Goal: Task Accomplishment & Management: Manage account settings

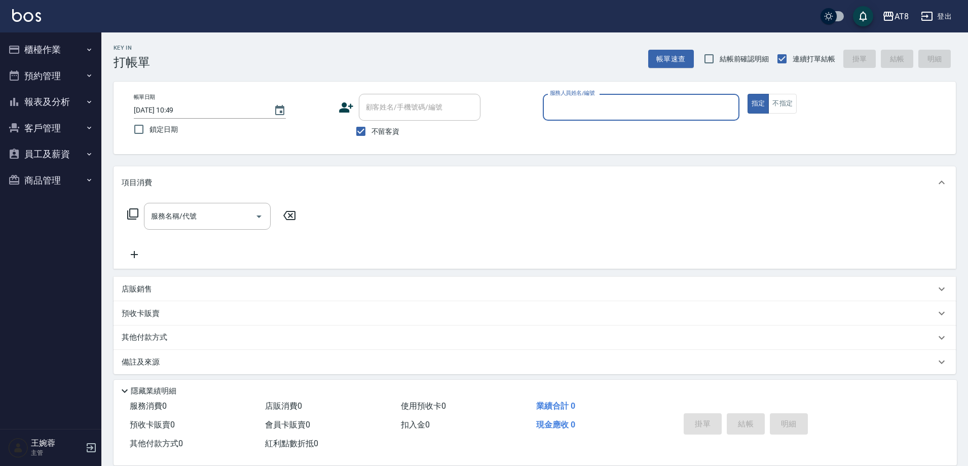
click at [41, 53] on button "櫃檯作業" at bounding box center [50, 49] width 93 height 26
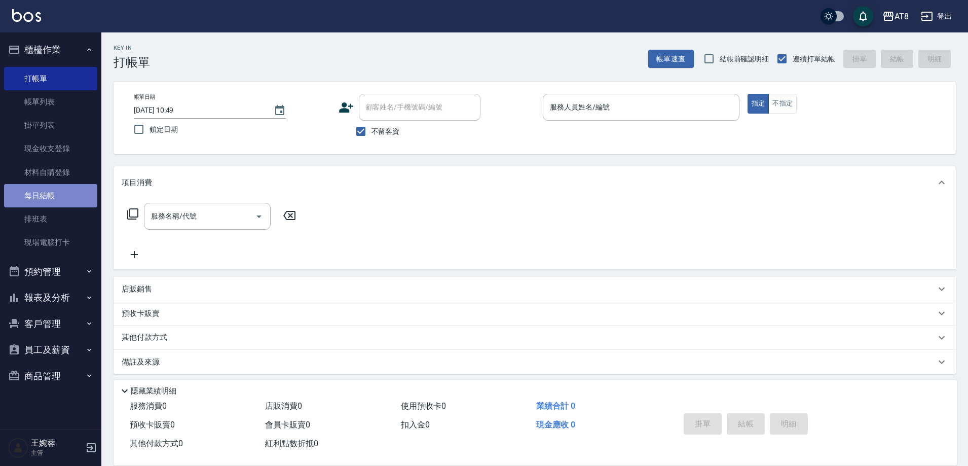
click at [51, 203] on link "每日結帳" at bounding box center [50, 195] width 93 height 23
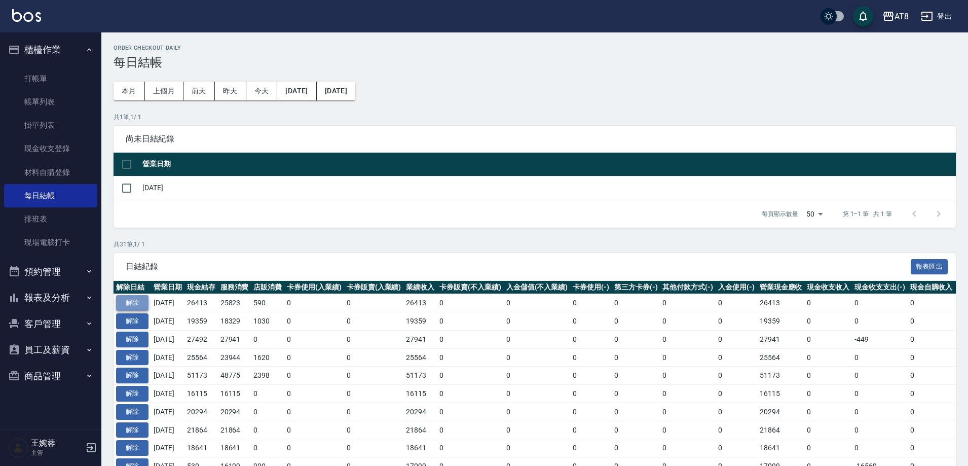
click at [143, 311] on button "解除" at bounding box center [132, 303] width 32 height 16
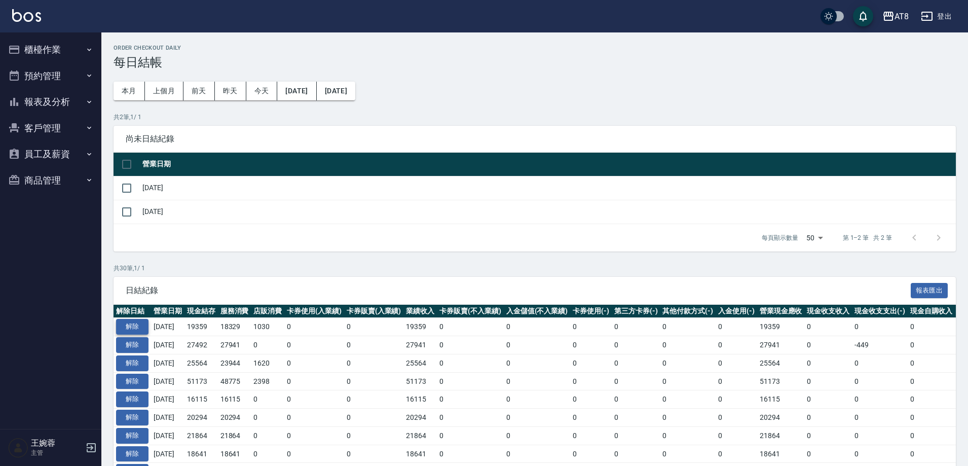
click at [136, 334] on button "解除" at bounding box center [132, 327] width 32 height 16
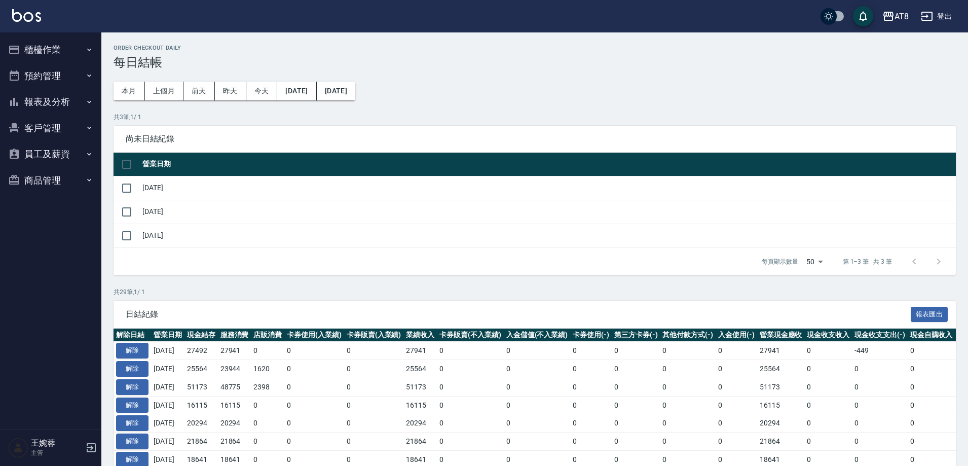
click at [62, 44] on button "櫃檯作業" at bounding box center [50, 49] width 93 height 26
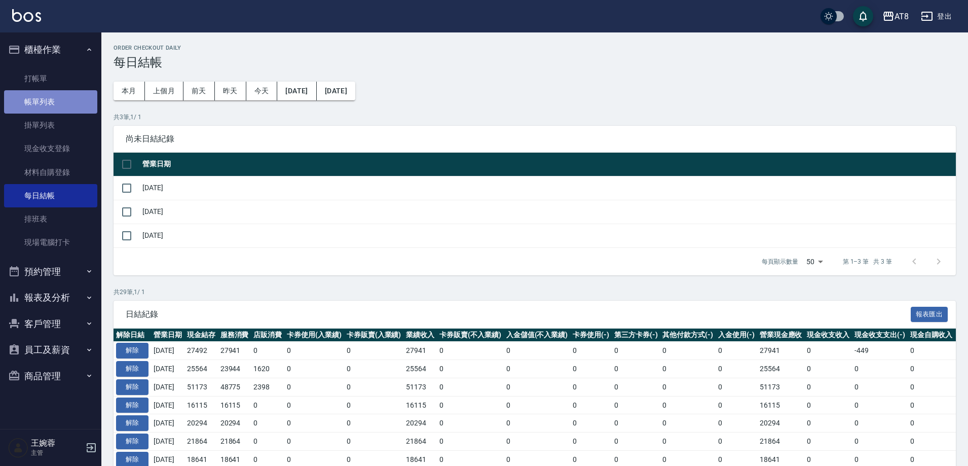
click at [57, 107] on link "帳單列表" at bounding box center [50, 101] width 93 height 23
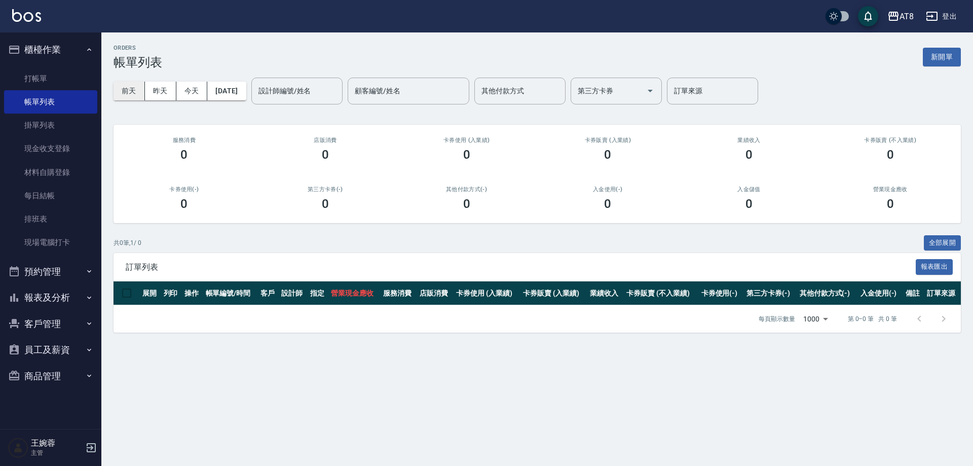
click at [128, 93] on button "前天" at bounding box center [128, 91] width 31 height 19
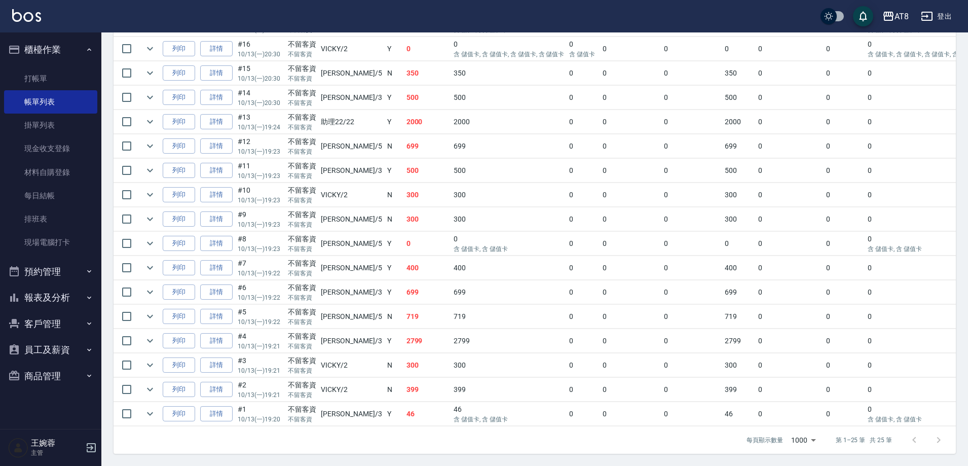
scroll to position [561, 0]
click at [154, 344] on icon "expand row" at bounding box center [150, 340] width 12 height 12
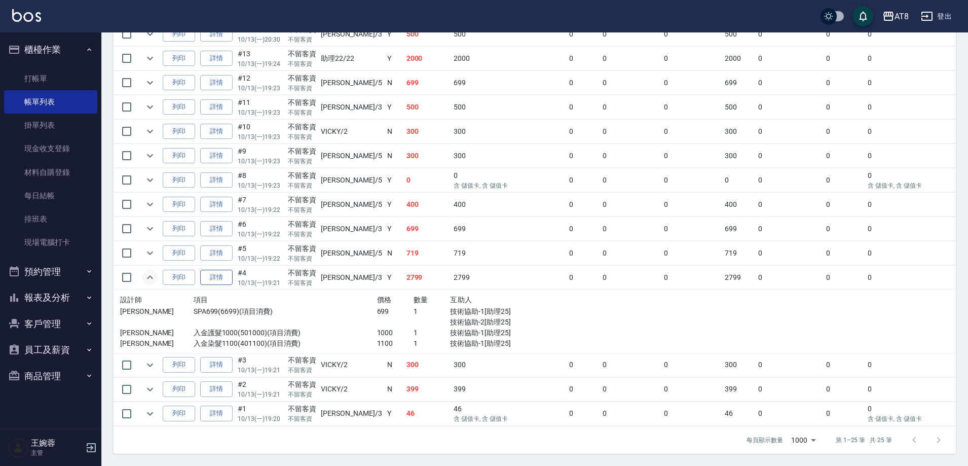
click at [226, 285] on link "詳情" at bounding box center [216, 277] width 32 height 16
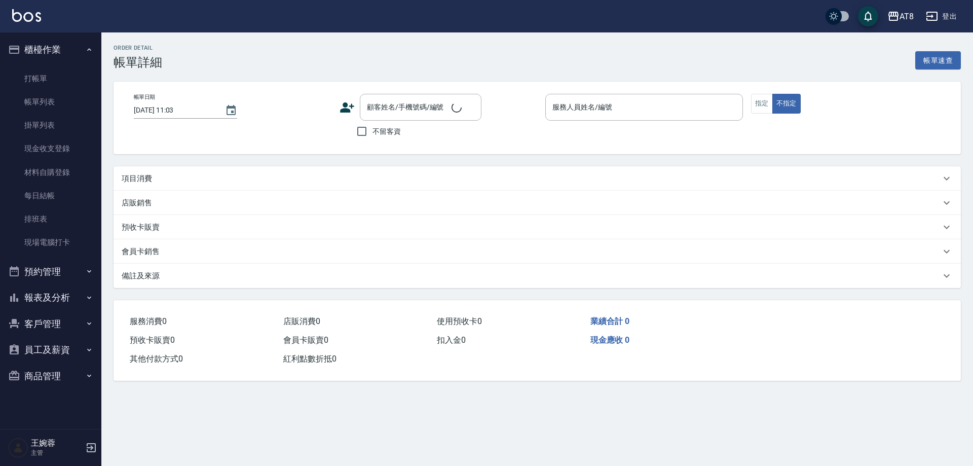
type input "2025/10/13 19:21"
checkbox input "true"
type input "RACHEL-3"
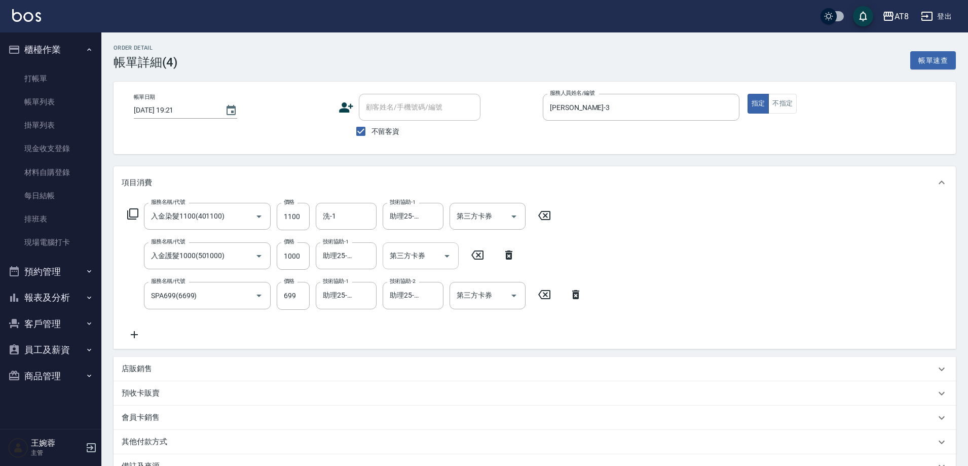
type input "入金染髮1100(401100)"
type input "入金護髮1000(501000)"
type input "SPA699(6699)"
click at [428, 297] on icon "Clear" at bounding box center [433, 295] width 10 height 10
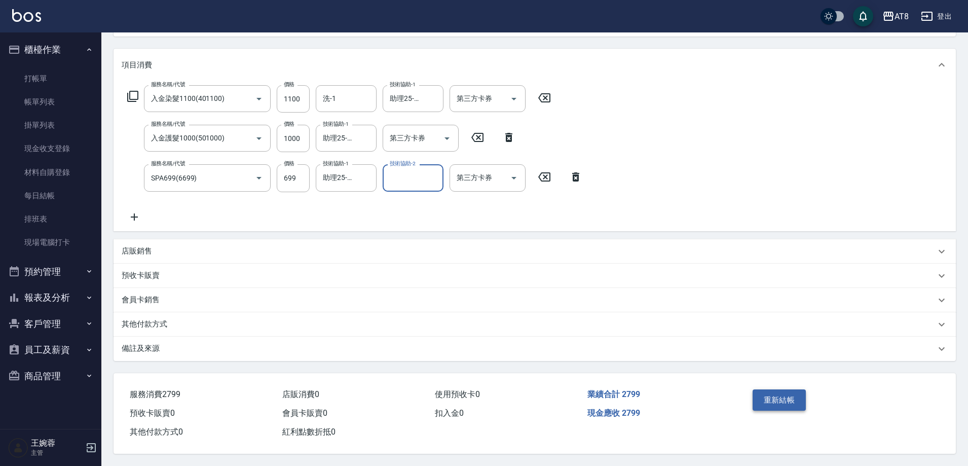
click at [771, 389] on button "重新結帳" at bounding box center [779, 399] width 54 height 21
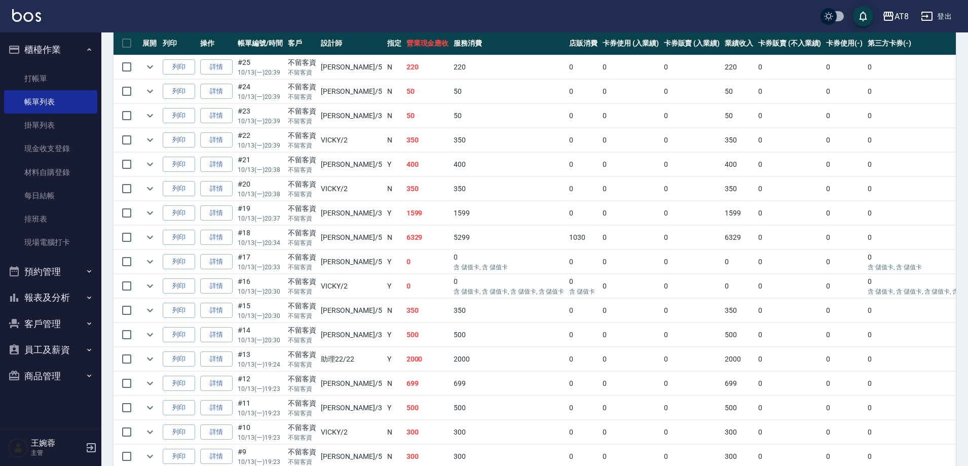
scroll to position [248, 0]
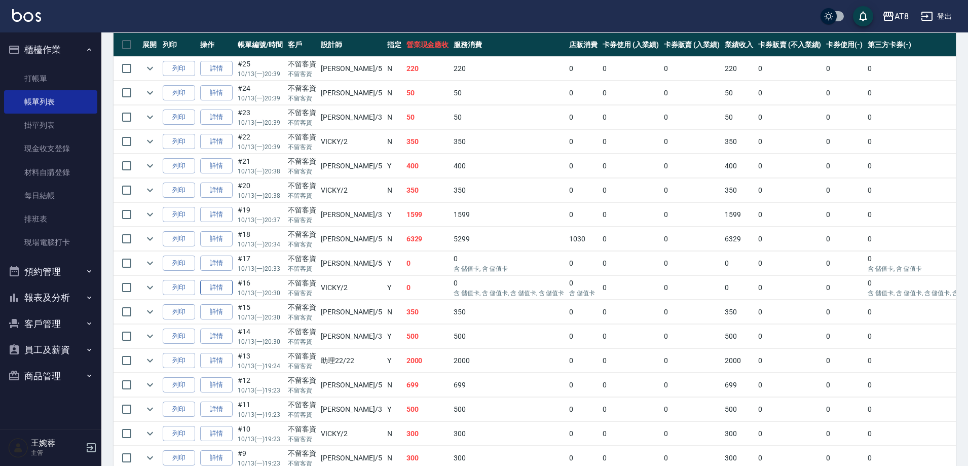
click at [216, 295] on link "詳情" at bounding box center [216, 288] width 32 height 16
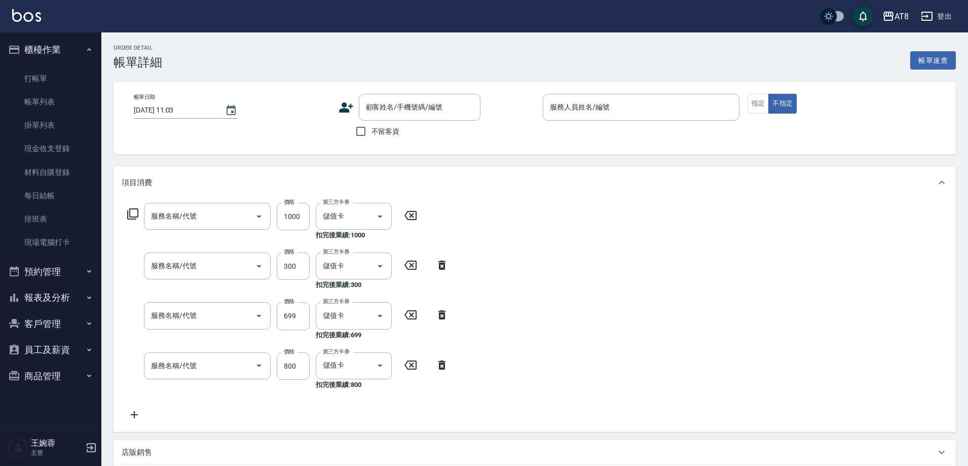
type input "2025/10/13 20:30"
checkbox input "true"
type input "VICKY-2"
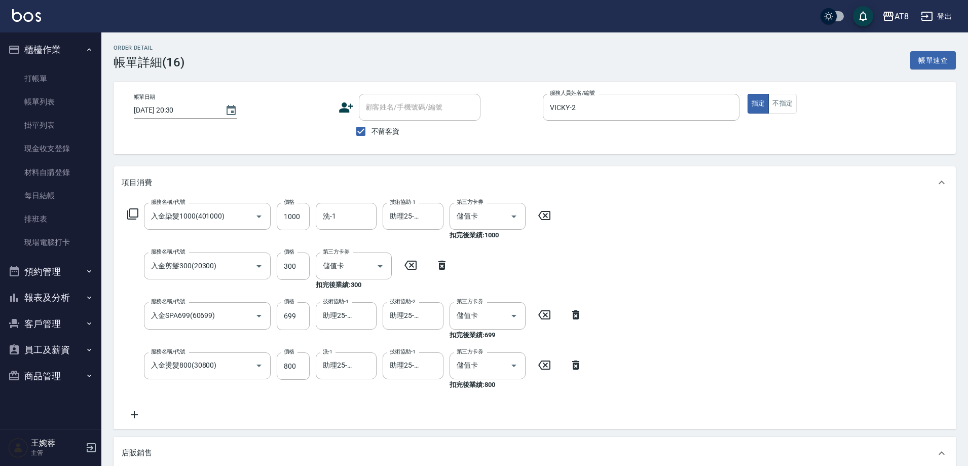
type input "入金染髮1000(401000)"
type input "入金剪髮300(20300)"
type input "入金SPA699(60699)"
type input "入金燙髮800(30800)"
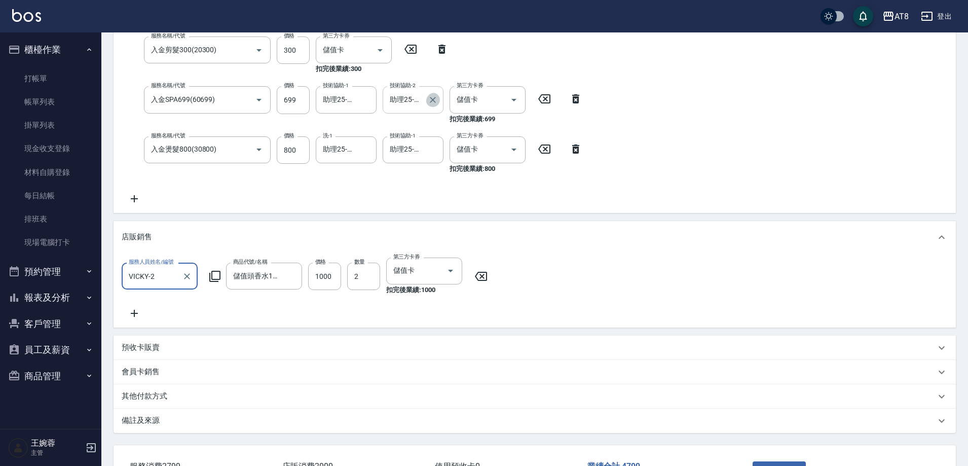
click at [431, 103] on icon "Clear" at bounding box center [433, 100] width 6 height 6
click at [667, 175] on div "服務名稱/代號 入金染髮1000(401000) 服務名稱/代號 價格 1000 價格 洗-1 洗-1 技術協助-1 助理25-25 技術協助-1 第三方卡券…" at bounding box center [534, 98] width 842 height 230
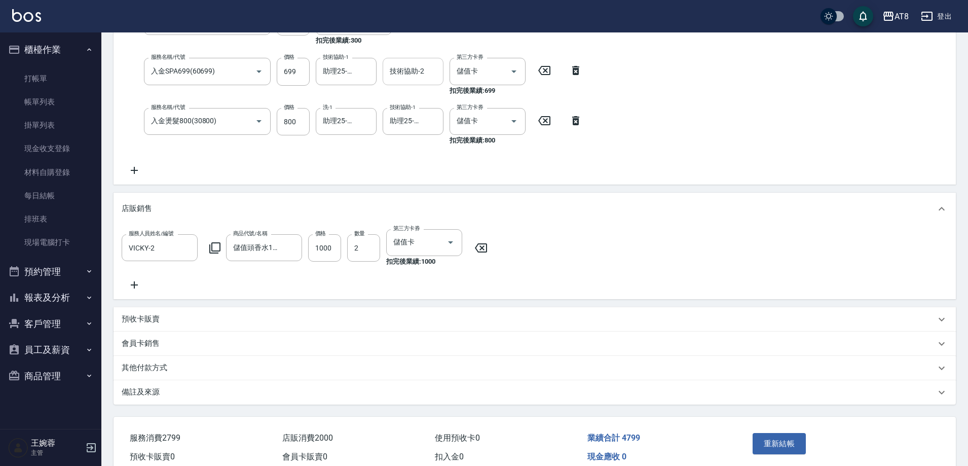
scroll to position [317, 0]
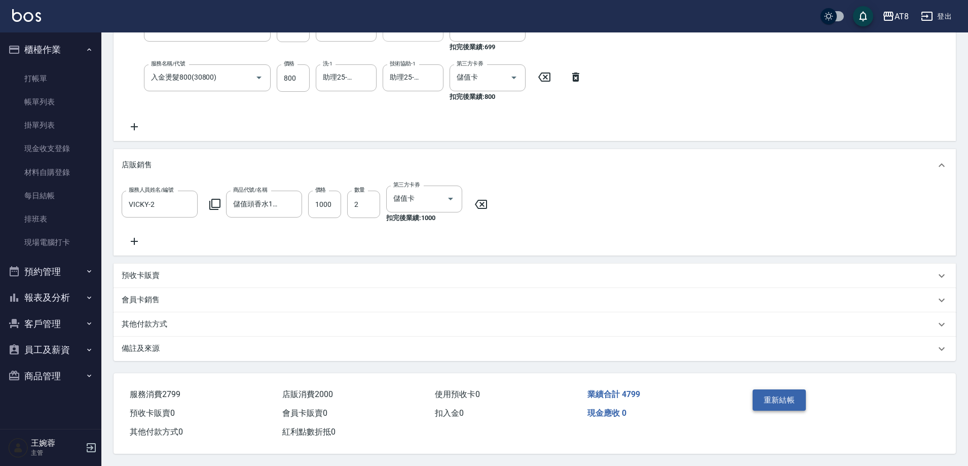
click at [776, 401] on button "重新結帳" at bounding box center [779, 399] width 54 height 21
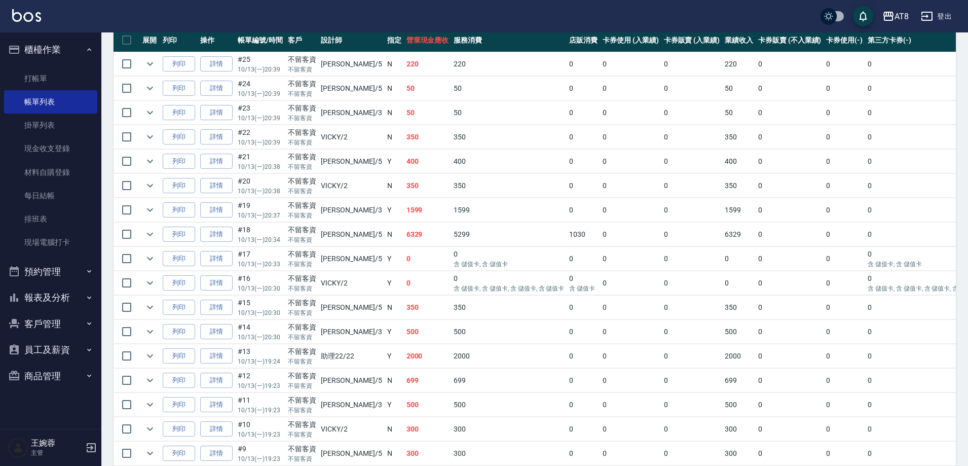
scroll to position [249, 0]
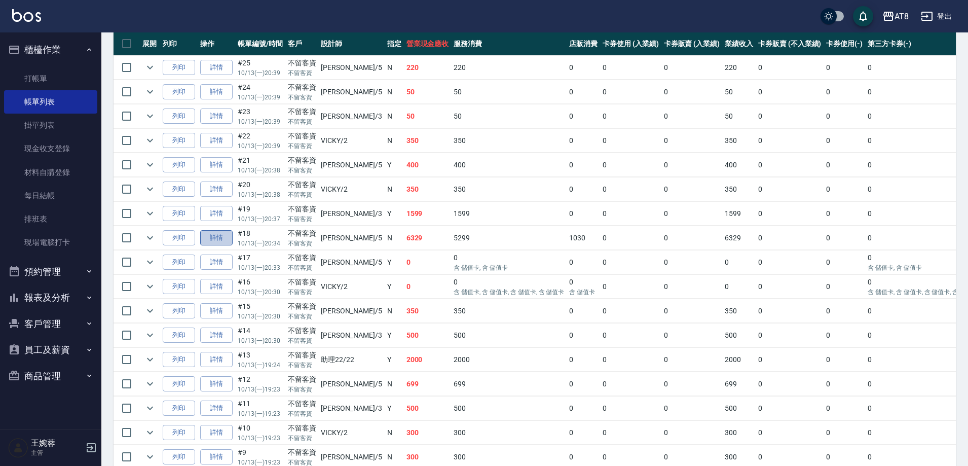
click at [223, 246] on link "詳情" at bounding box center [216, 238] width 32 height 16
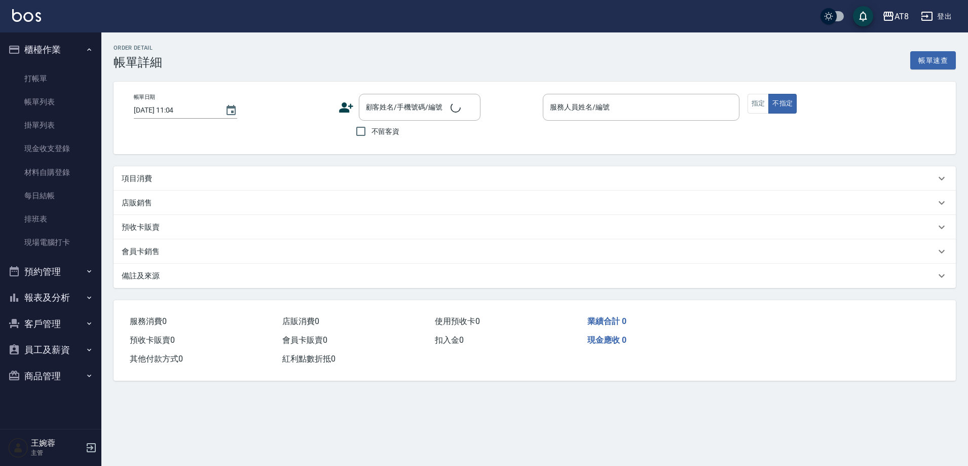
type input "2025/10/13 20:34"
checkbox input "true"
type input "HANK-5"
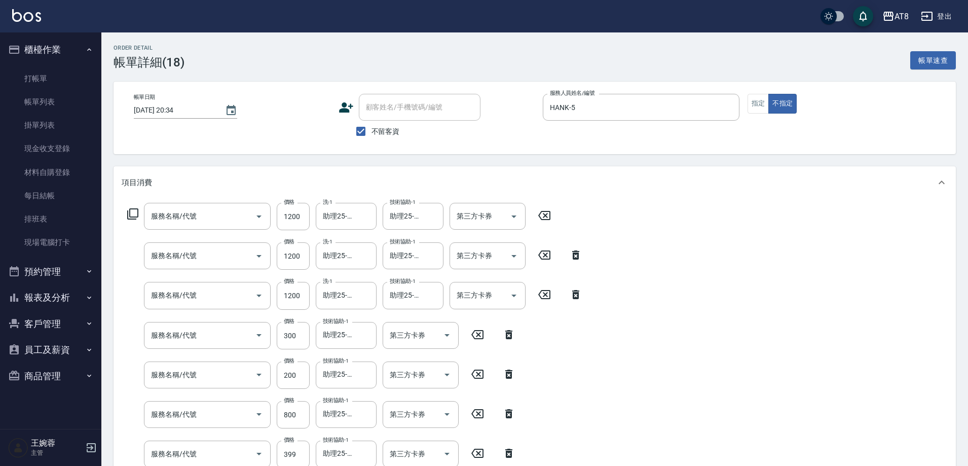
type input "染髮(41300)"
type input "頭皮隔離(51300)"
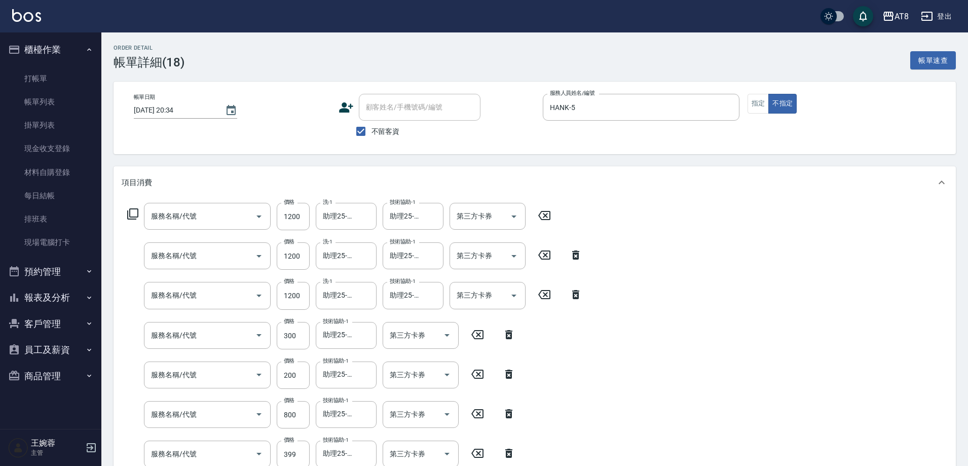
type input "還原酸護髮(5500)"
type input "SPA399(6399)"
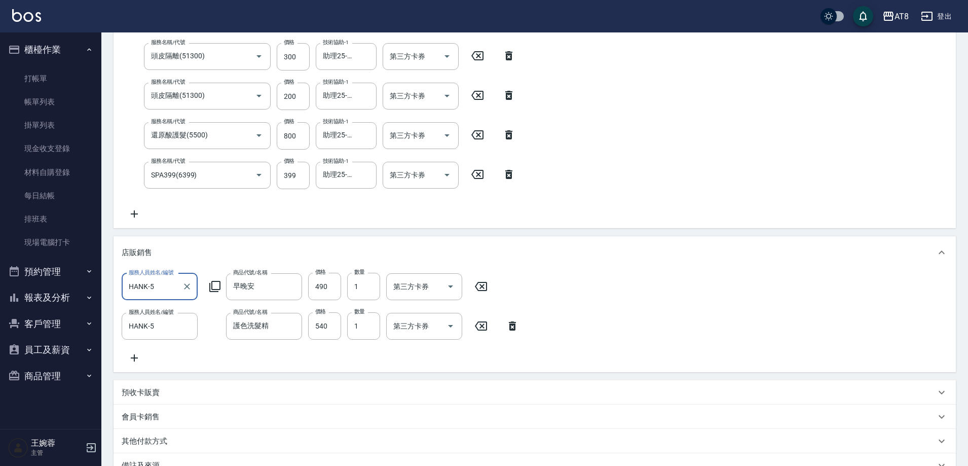
scroll to position [424, 0]
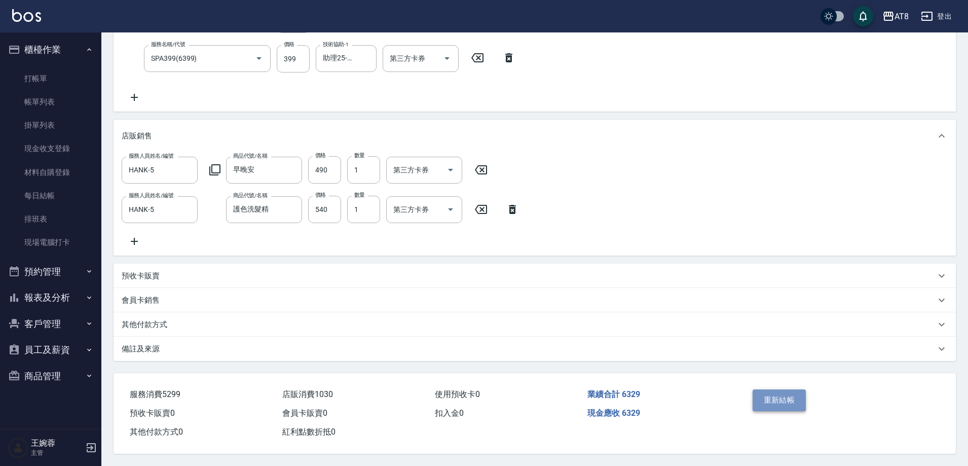
click at [786, 391] on button "重新結帳" at bounding box center [779, 399] width 54 height 21
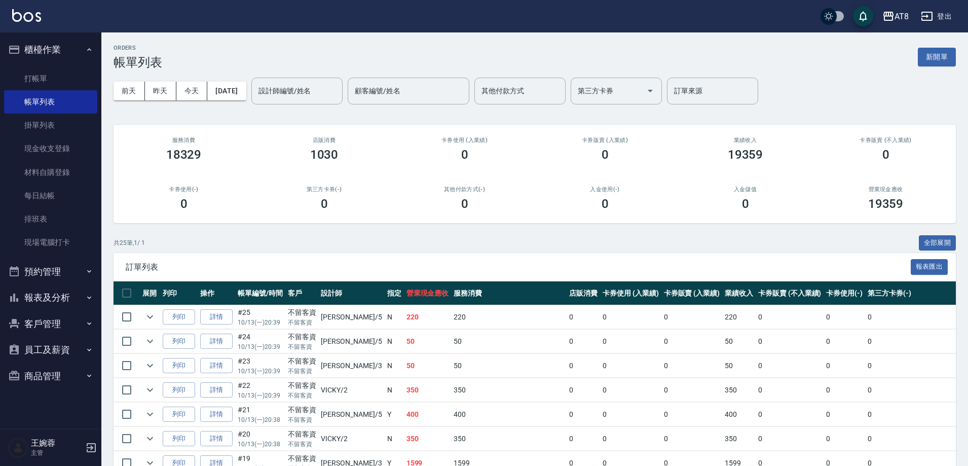
scroll to position [124, 0]
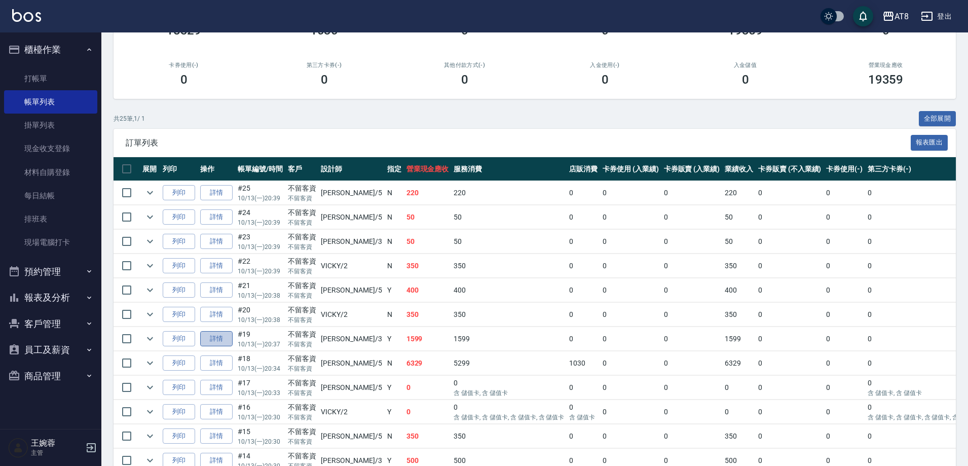
click at [215, 346] on link "詳情" at bounding box center [216, 339] width 32 height 16
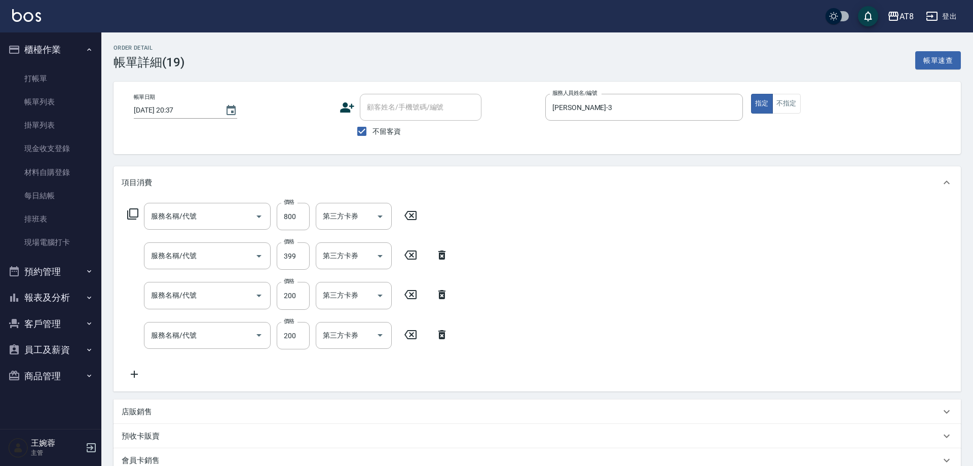
type input "2025/10/13 20:37"
checkbox input "true"
type input "RACHEL-3"
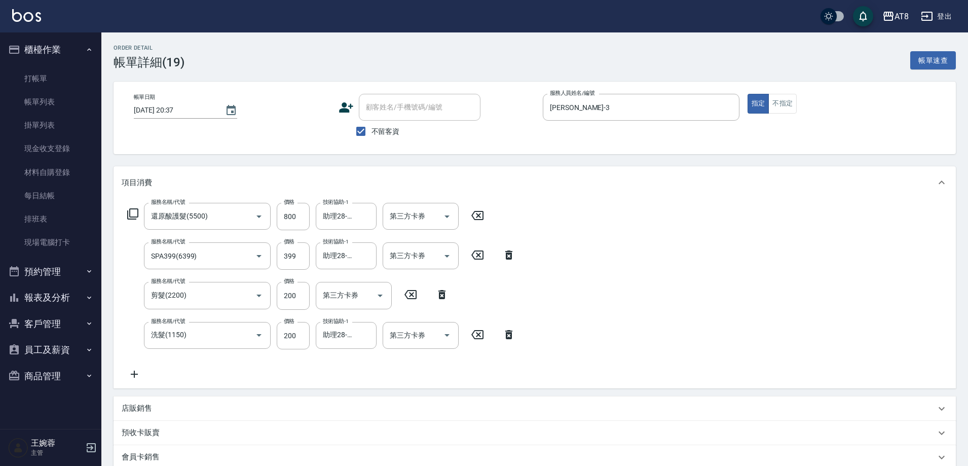
type input "還原酸護髮(5500)"
type input "SPA399(6399)"
type input "剪髮(2200)"
type input "洗髮(1150)"
click at [475, 218] on icon at bounding box center [477, 215] width 12 height 9
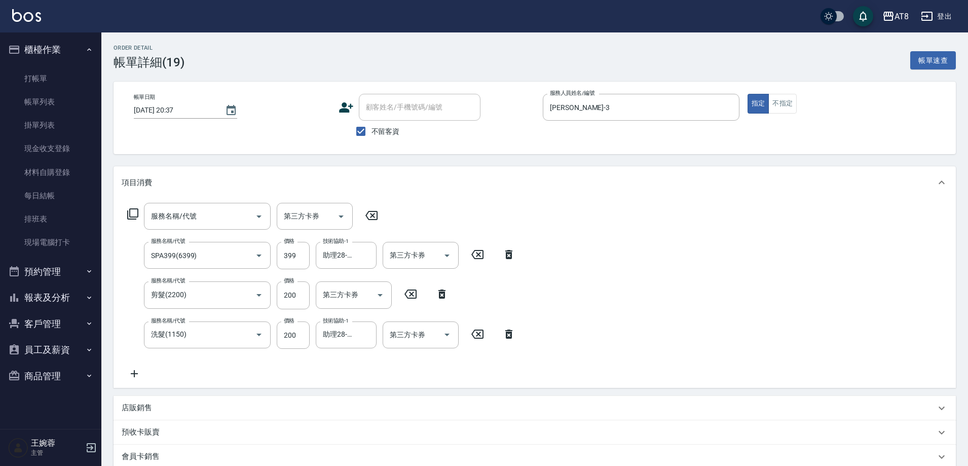
click at [506, 259] on icon at bounding box center [508, 254] width 7 height 9
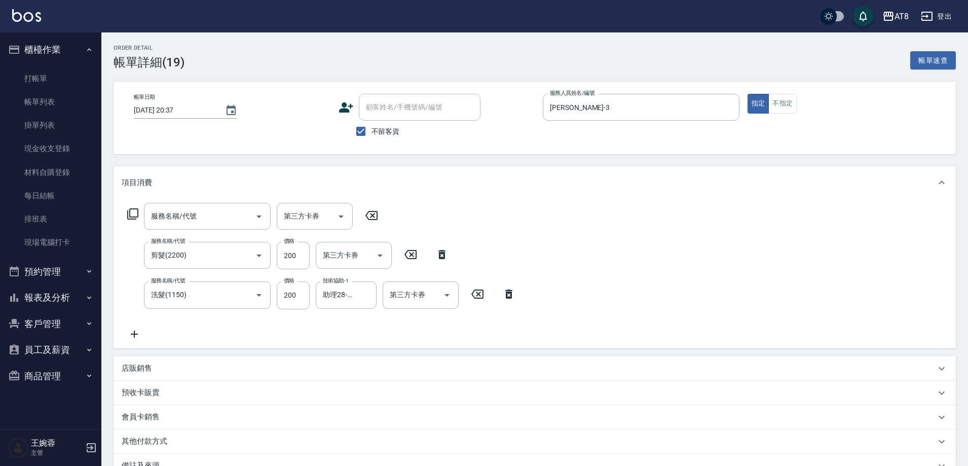
click at [438, 253] on icon at bounding box center [441, 254] width 25 height 12
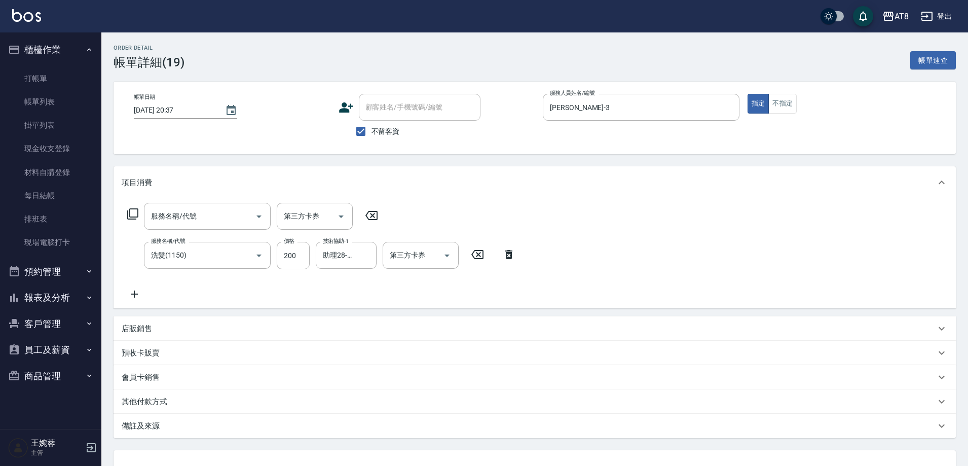
click at [505, 257] on icon at bounding box center [508, 254] width 7 height 9
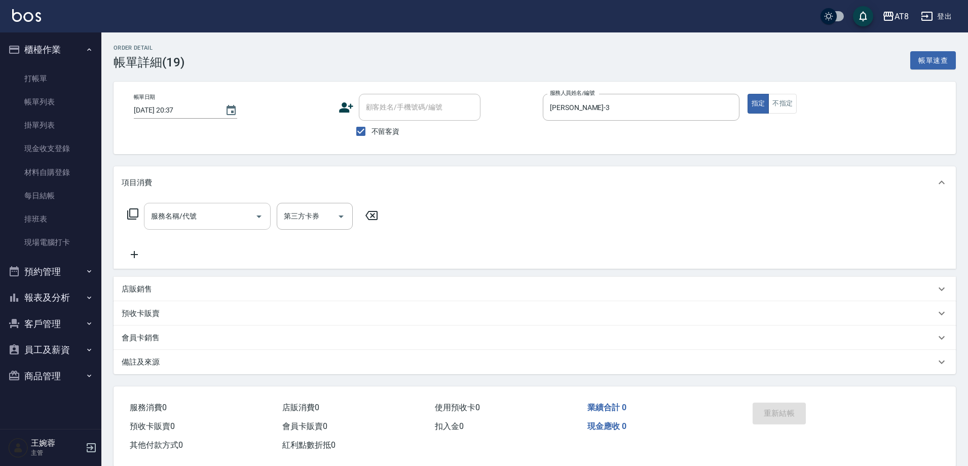
click at [216, 222] on input "服務名稱/代號" at bounding box center [199, 216] width 102 height 18
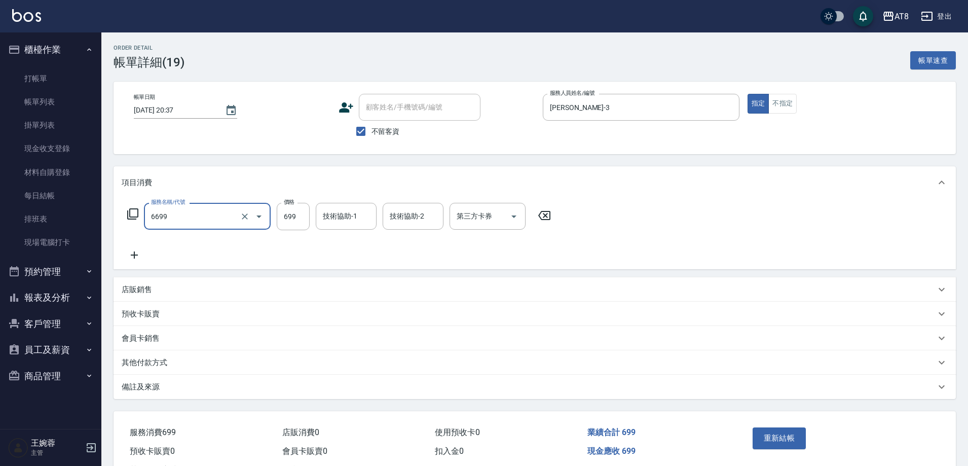
type input "SPA699(6699)"
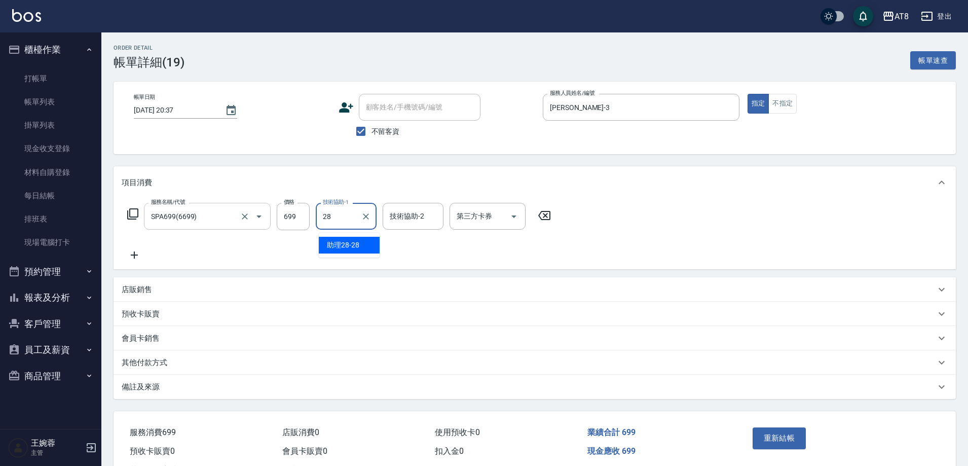
type input "助理28-28"
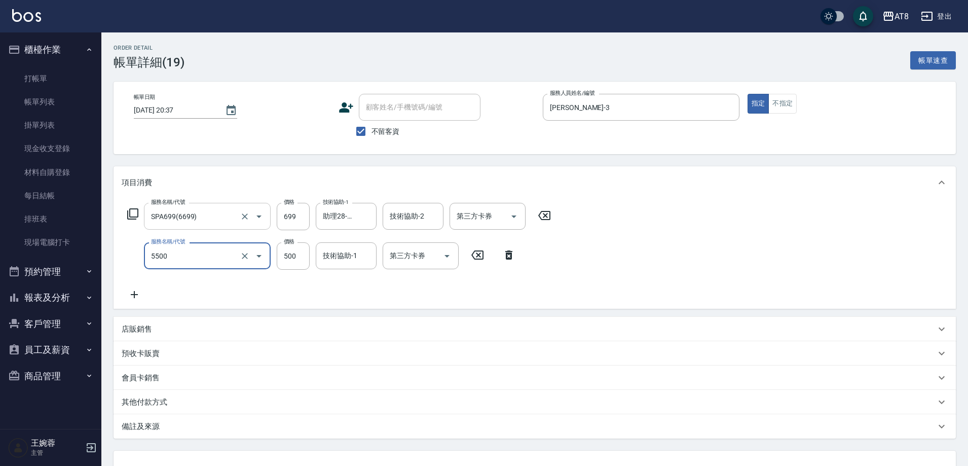
type input "還原酸護髮(5500)"
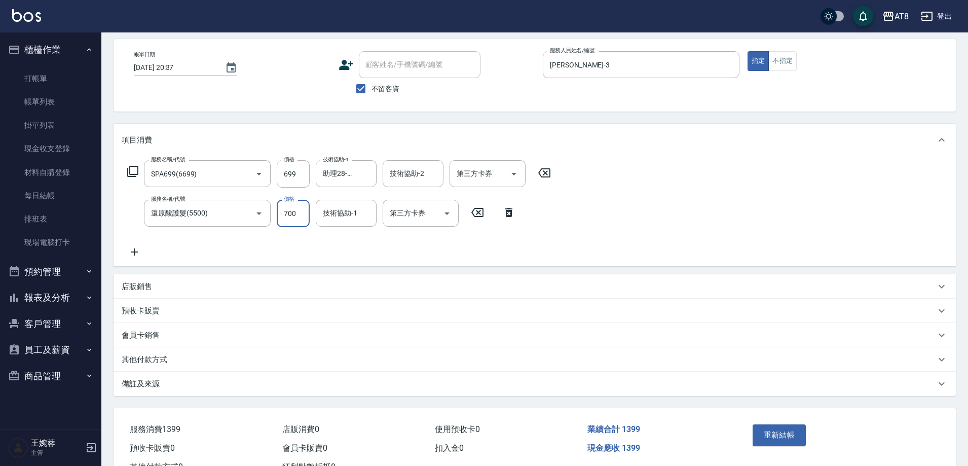
scroll to position [46, 0]
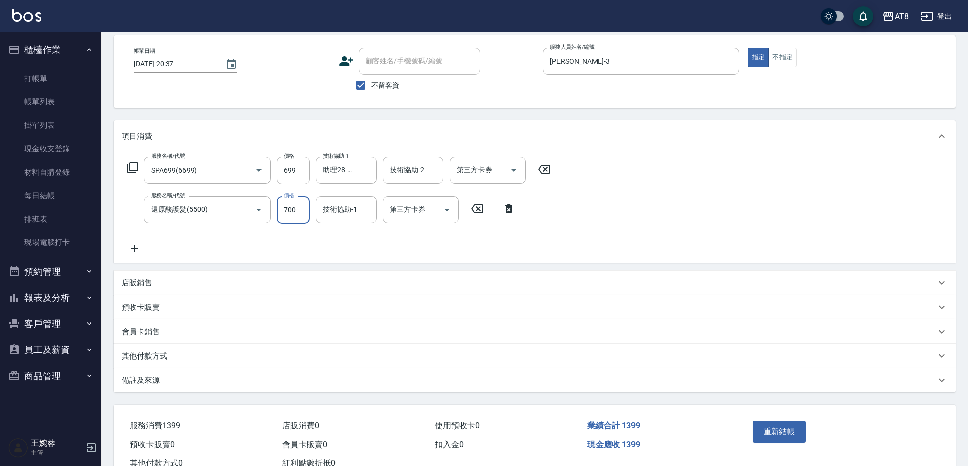
type input "700"
type input "助理28-28"
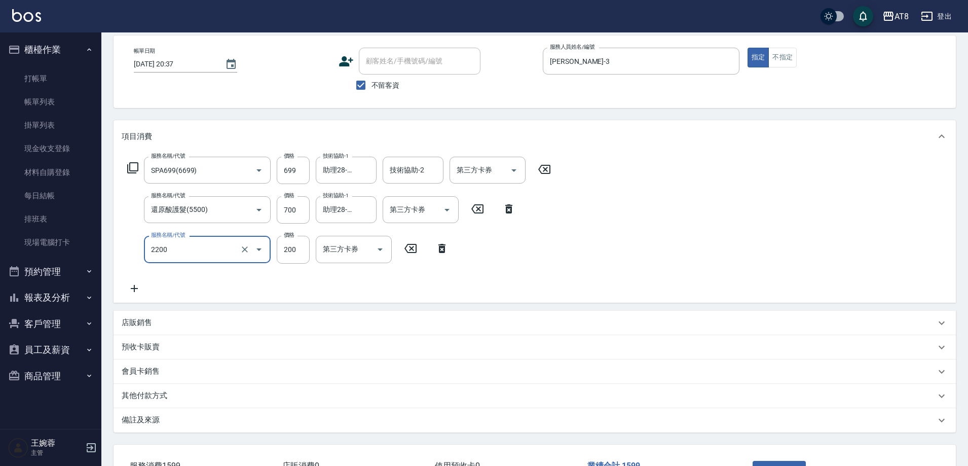
type input "剪髮(2200)"
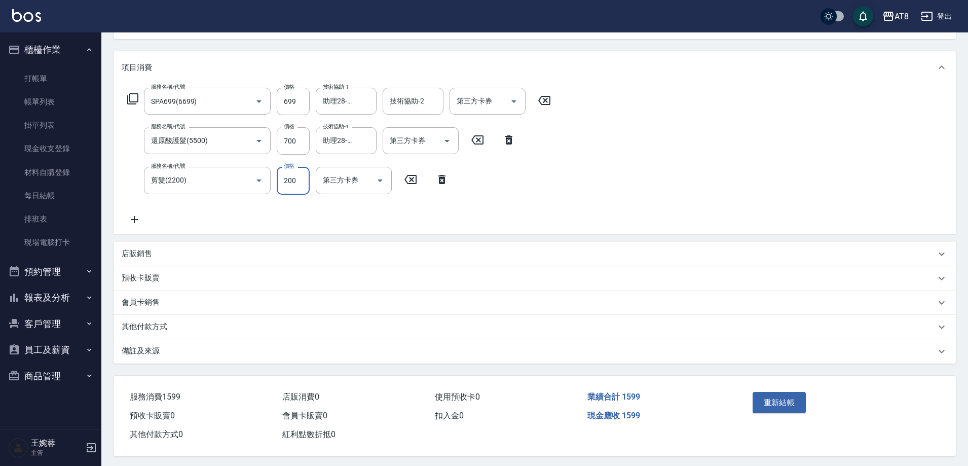
scroll to position [120, 0]
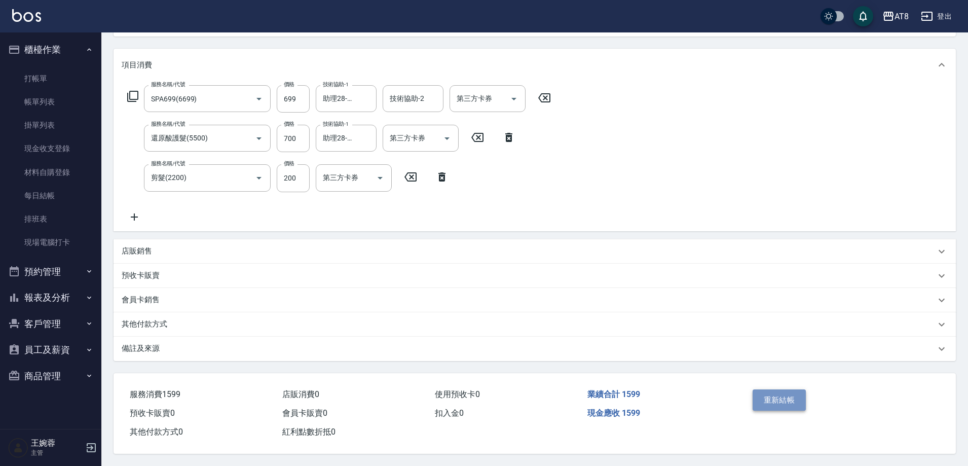
click at [794, 399] on button "重新結帳" at bounding box center [779, 399] width 54 height 21
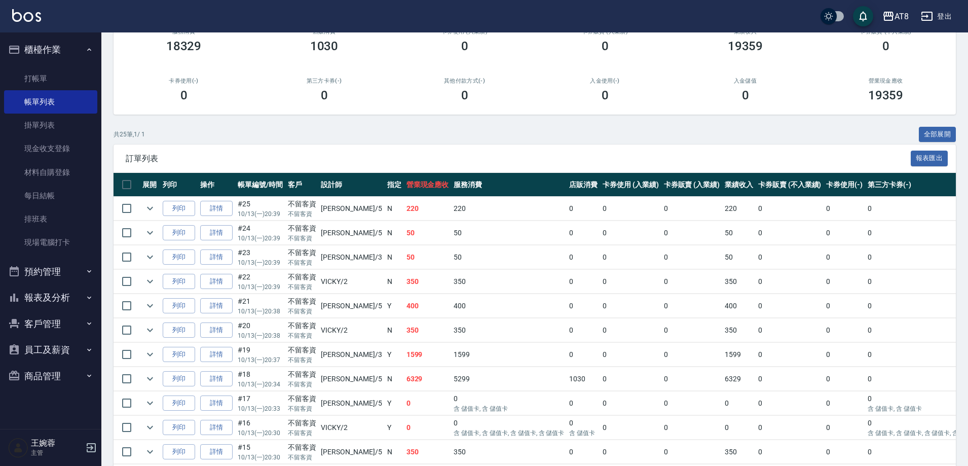
scroll to position [6, 0]
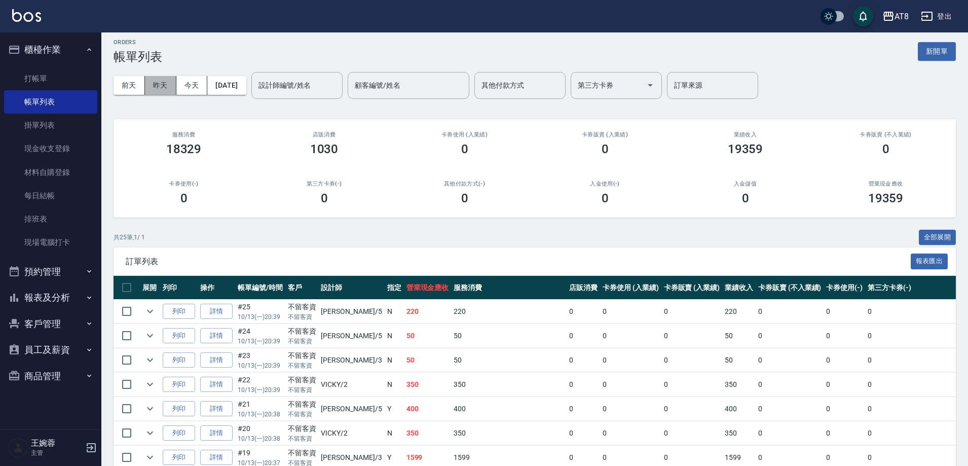
click at [167, 90] on button "昨天" at bounding box center [160, 85] width 31 height 19
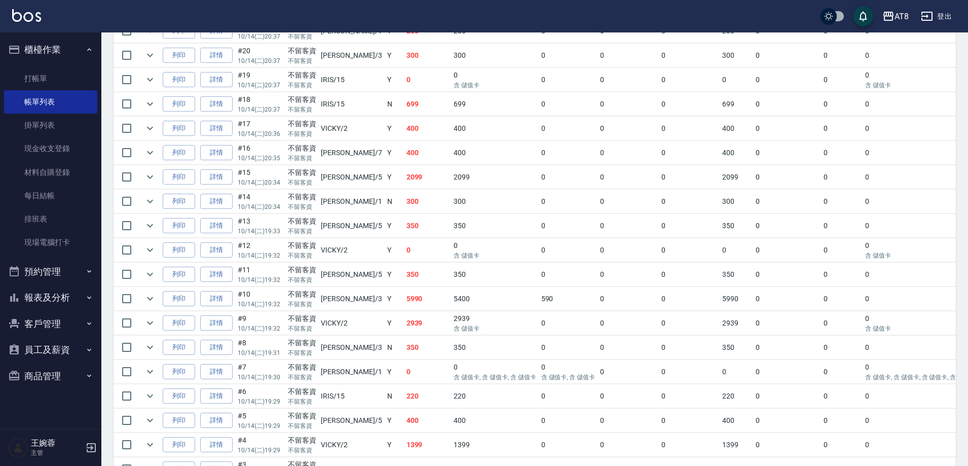
scroll to position [691, 0]
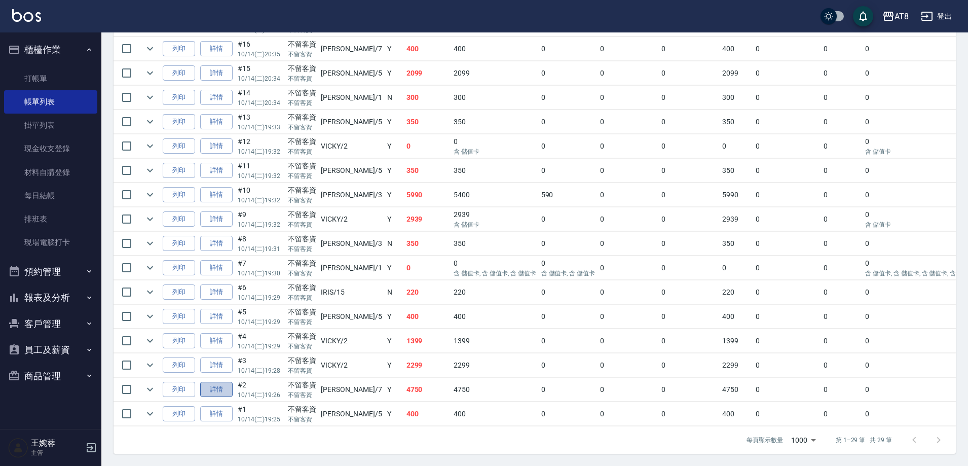
click at [218, 381] on link "詳情" at bounding box center [216, 389] width 32 height 16
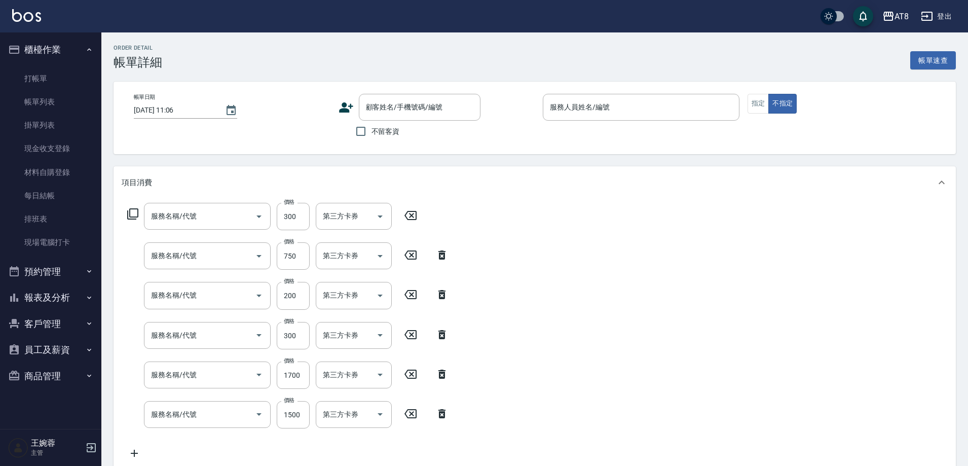
type input "2025/10/14 19:26"
checkbox input "true"
type input "NINA-7"
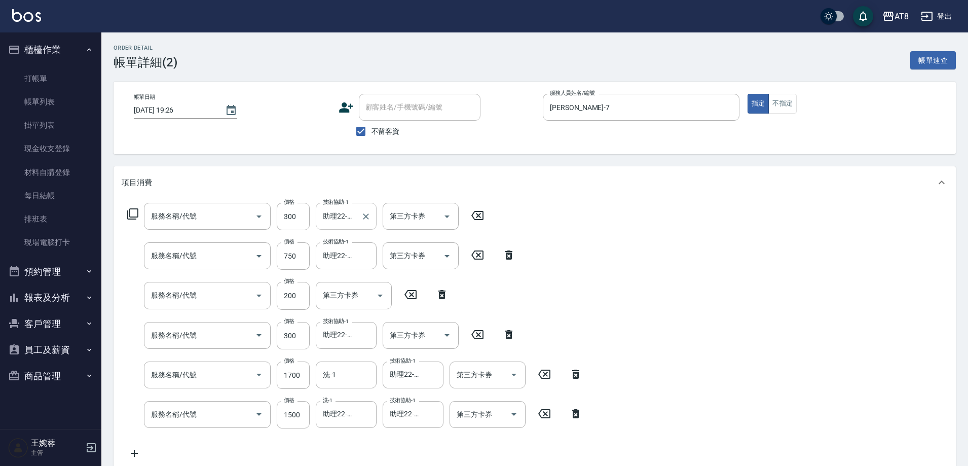
type input "入金護髮.隔離300(50300)"
type input "入金護髮750(50750)"
type input "入金剪髮200(20200)"
type input "入金護髮.隔離300(50300)"
type input "入金染髮1500(401500)"
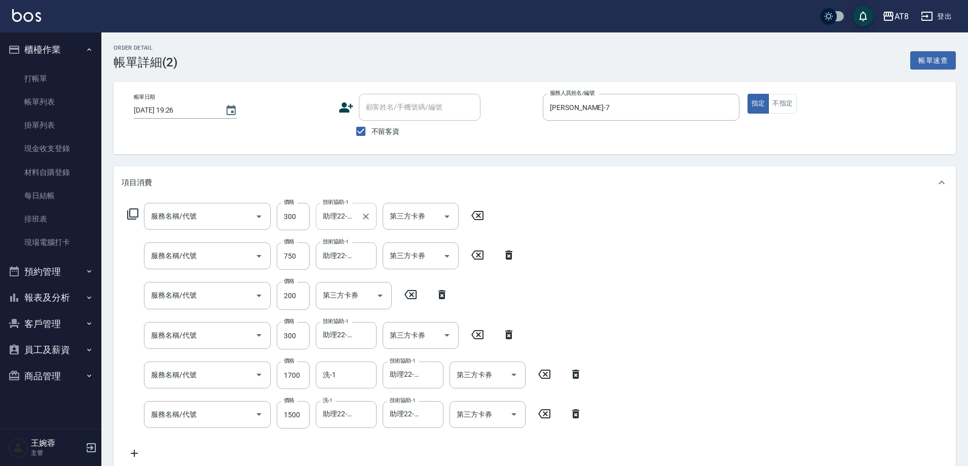
type input "入金染髮1500(401500)"
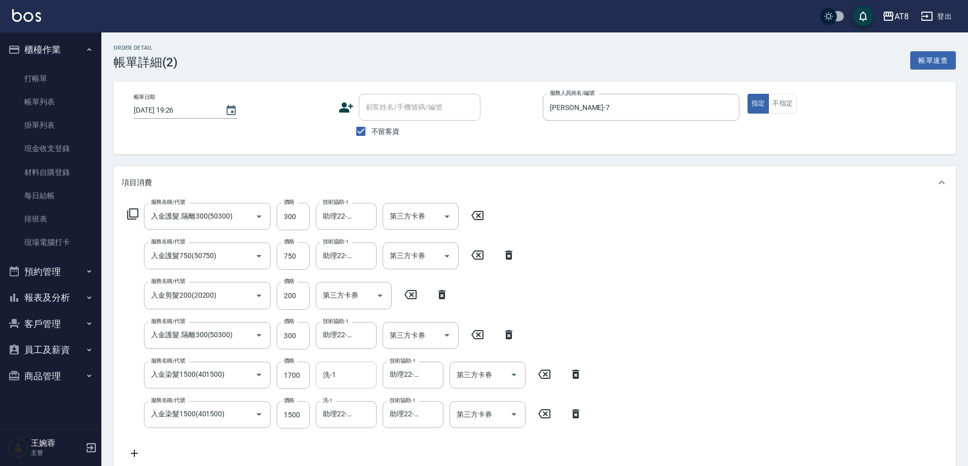
click at [337, 383] on input "洗-1" at bounding box center [346, 375] width 52 height 18
type input "助理22-22"
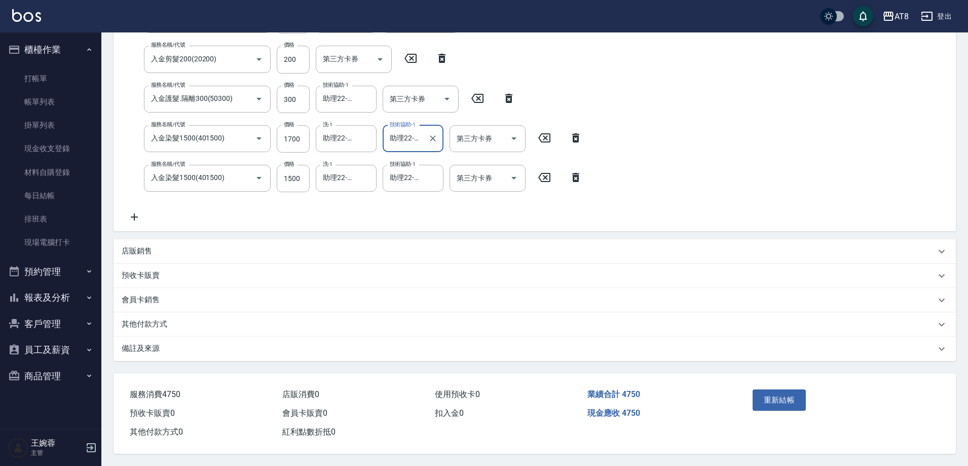
scroll to position [254, 0]
click at [796, 389] on button "重新結帳" at bounding box center [779, 399] width 54 height 21
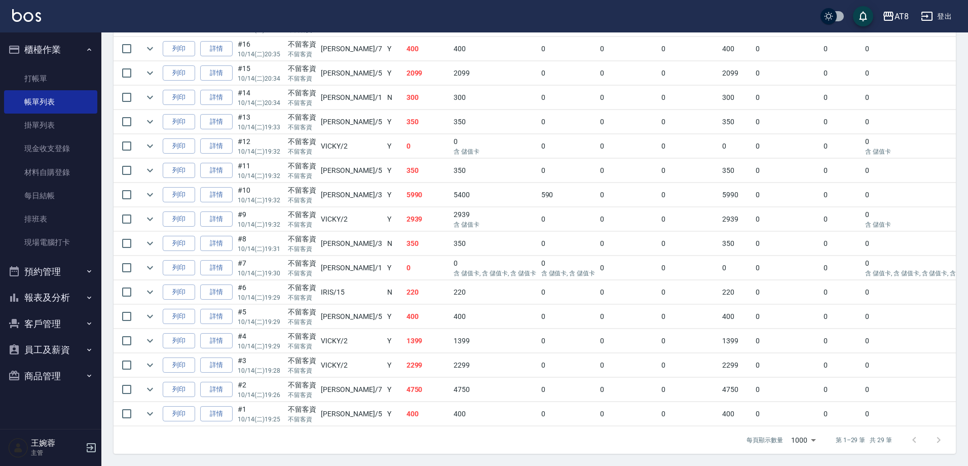
scroll to position [608, 0]
click at [229, 373] on link "詳情" at bounding box center [216, 365] width 32 height 16
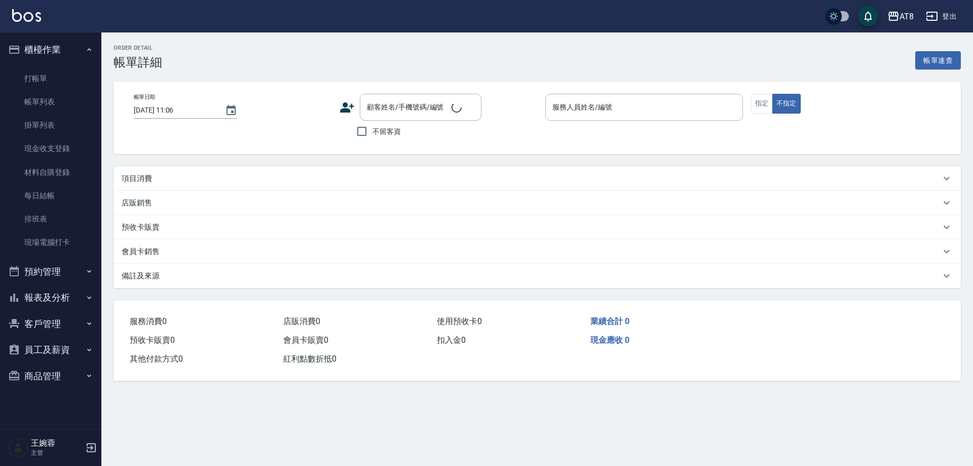
type input "2025/10/14 19:28"
checkbox input "true"
type input "VICKY-2"
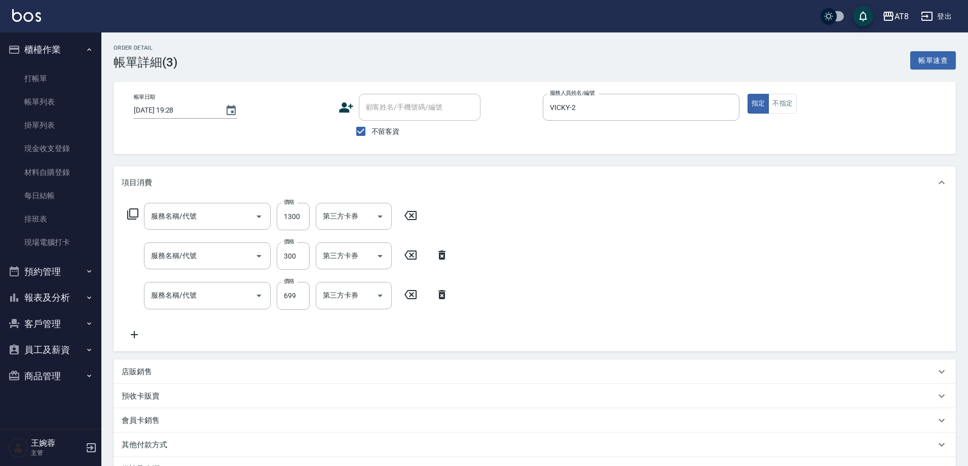
type input "入金染髮1300(401300)"
type input "入金剪髮300(20300)"
type input "SPA699(6699)"
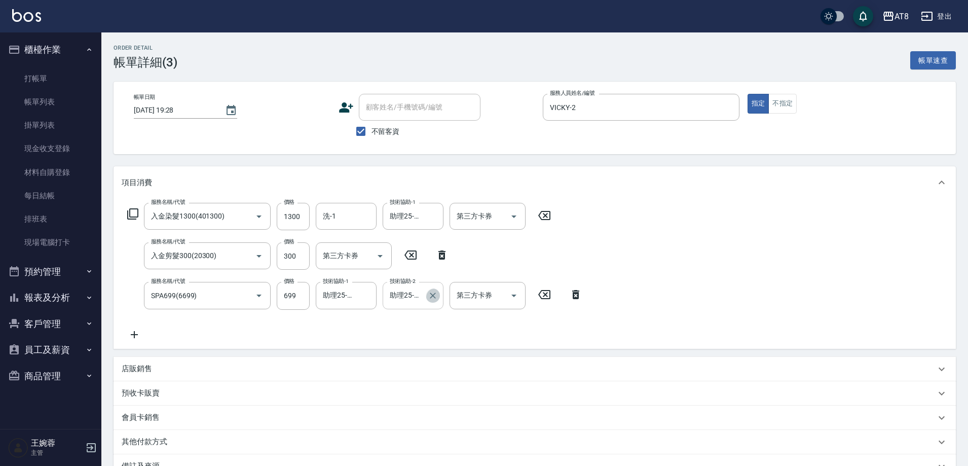
click at [431, 300] on icon "Clear" at bounding box center [433, 295] width 10 height 10
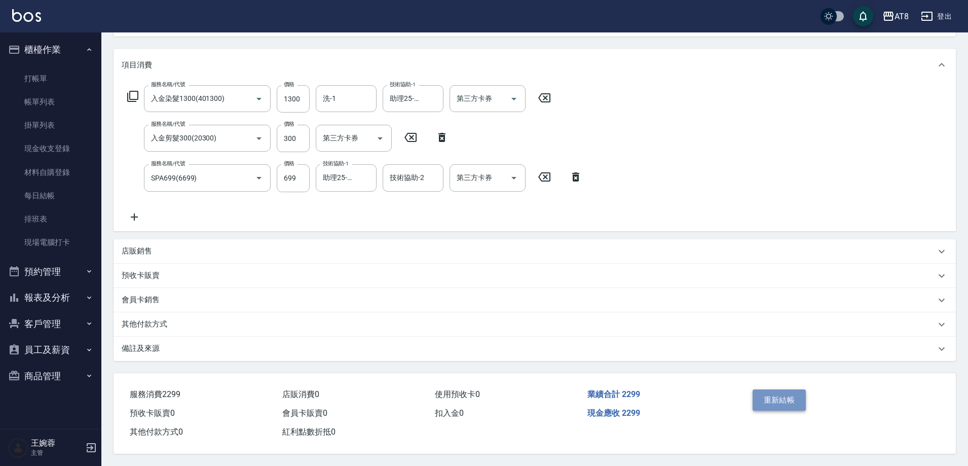
click at [795, 391] on button "重新結帳" at bounding box center [779, 399] width 54 height 21
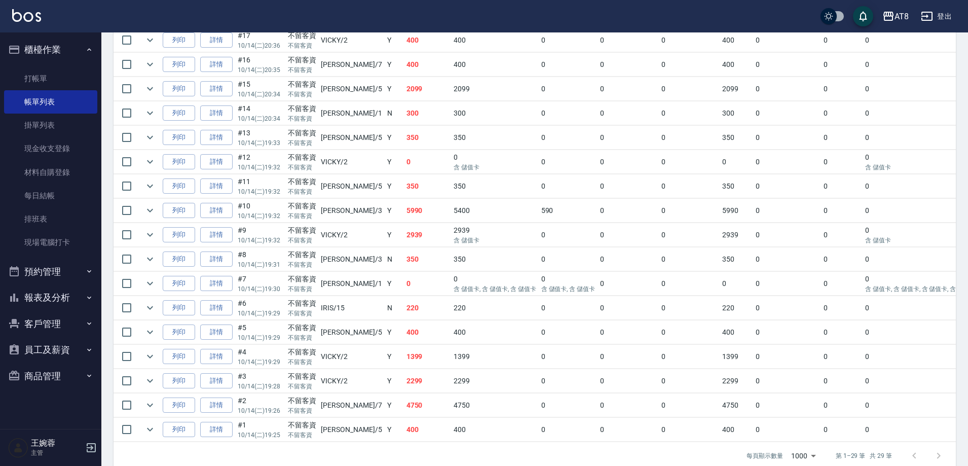
scroll to position [572, 0]
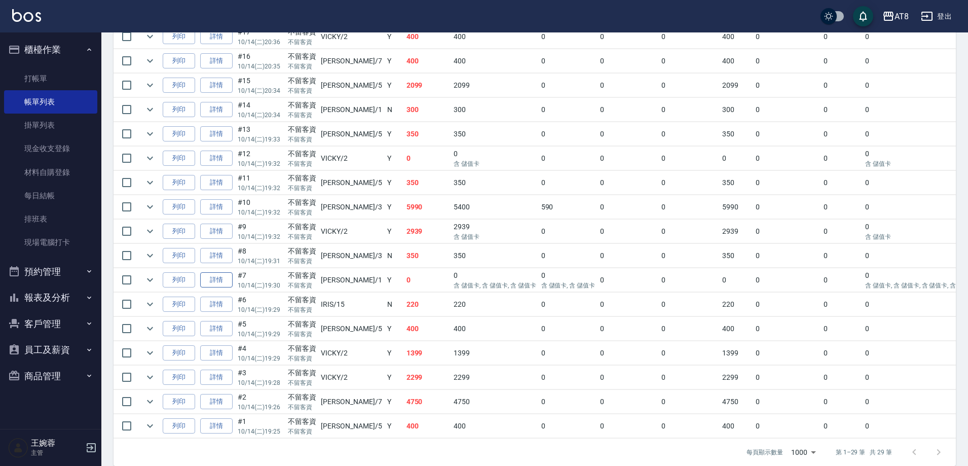
click at [210, 288] on link "詳情" at bounding box center [216, 280] width 32 height 16
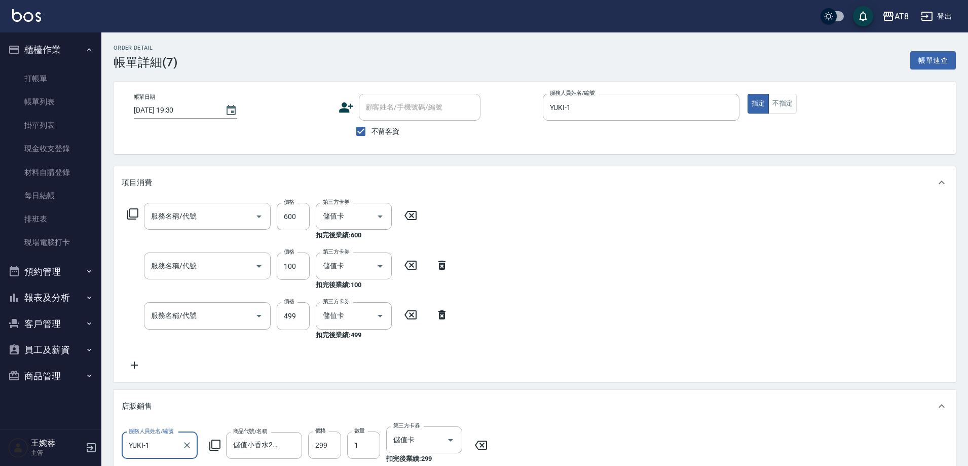
type input "2025/10/14 19:30"
checkbox input "true"
type input "YUKI-1"
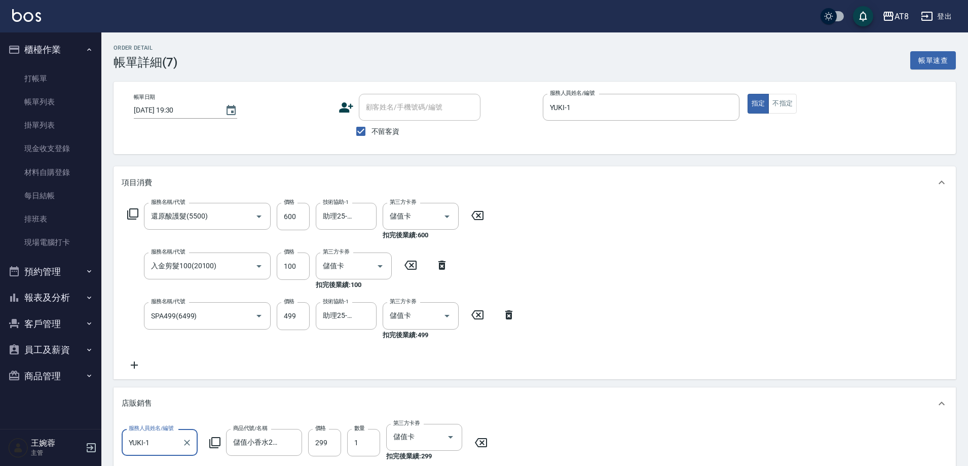
type input "還原酸護髮(5500)"
type input "入金剪髮100(20100)"
type input "SPA499(6499)"
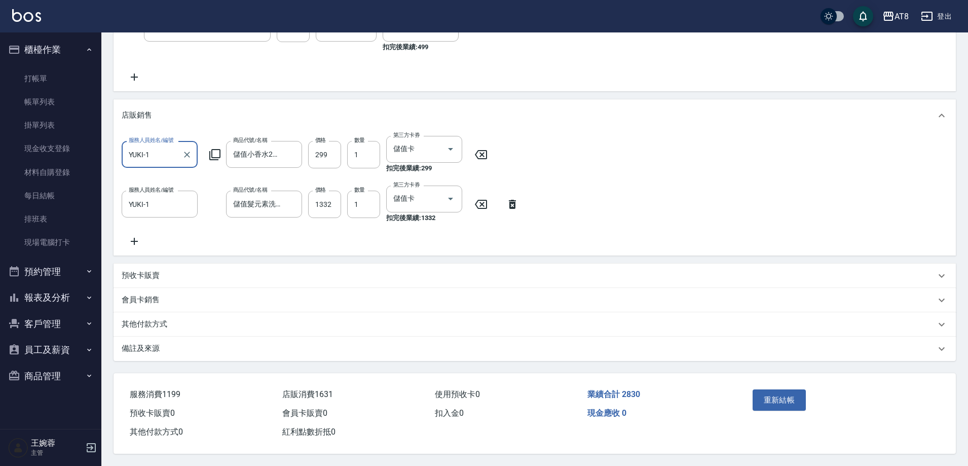
scroll to position [317, 0]
click at [781, 389] on button "重新結帳" at bounding box center [779, 399] width 54 height 21
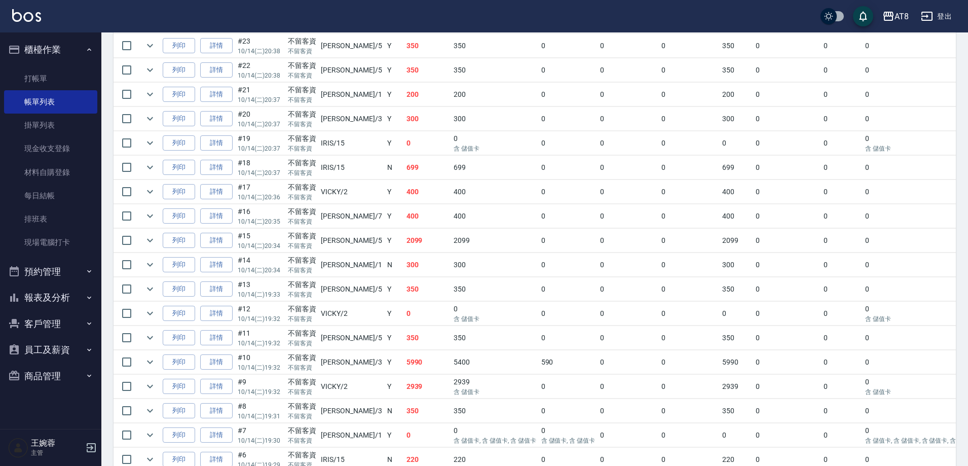
scroll to position [447, 0]
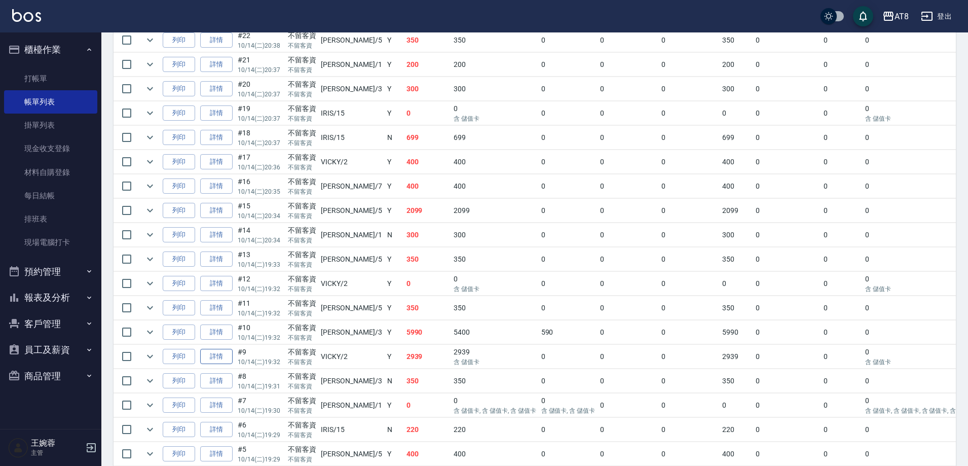
click at [216, 364] on link "詳情" at bounding box center [216, 357] width 32 height 16
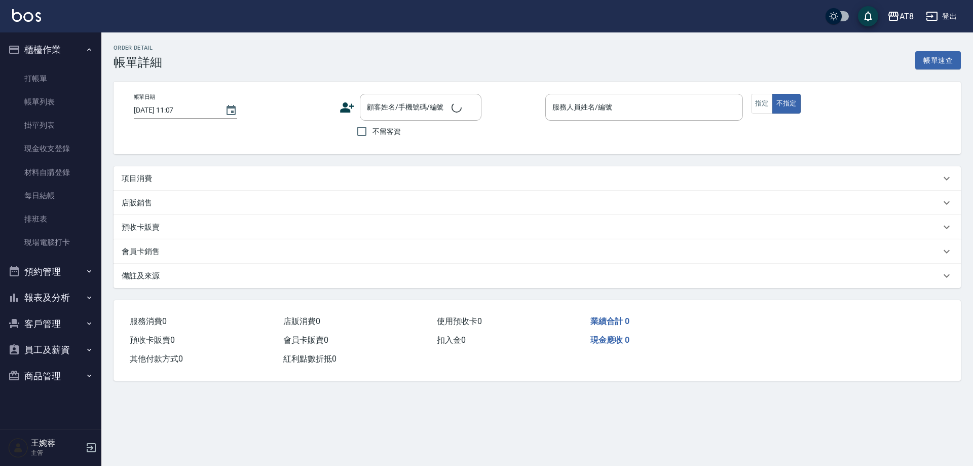
type input "2025/10/14 19:32"
checkbox input "true"
type input "VICKY-2"
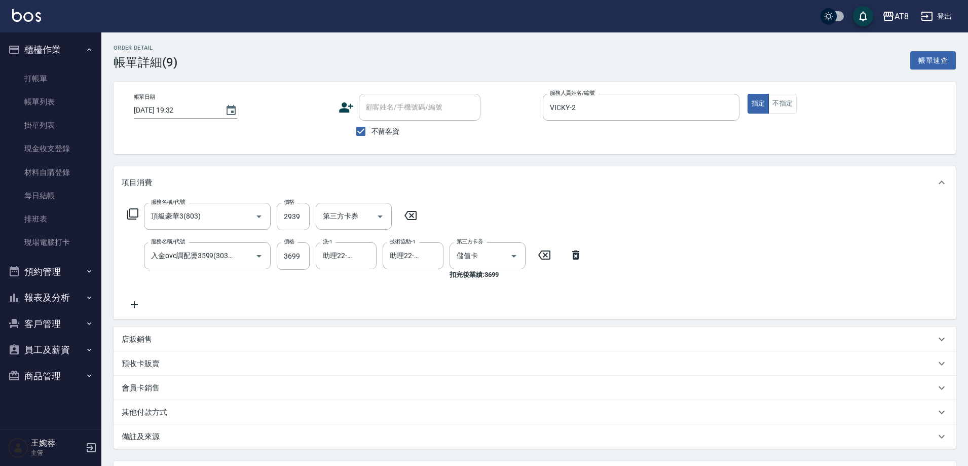
type input "頂級豪華3(803)"
type input "入金ovc調配燙3599(303599)"
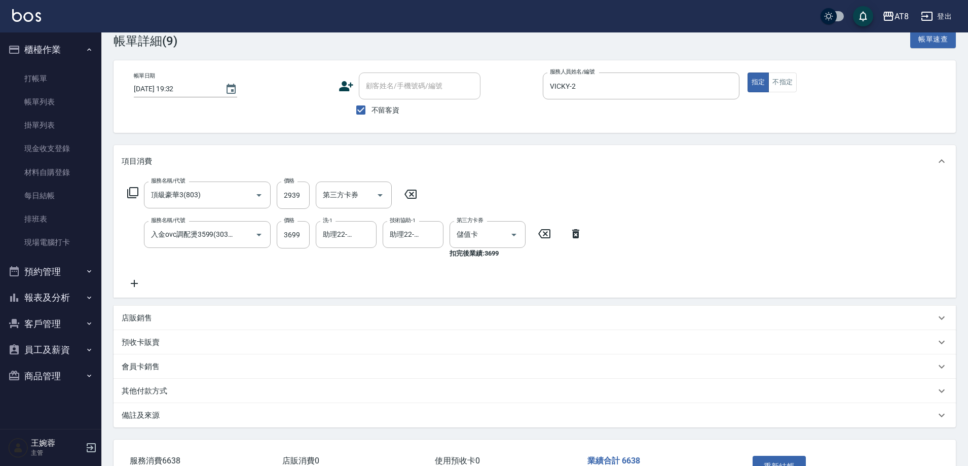
scroll to position [96, 0]
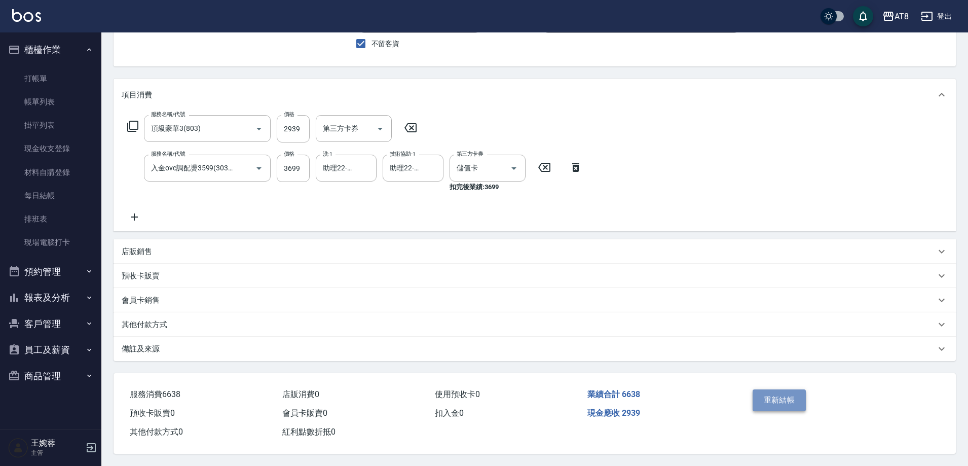
click at [787, 407] on button "重新結帳" at bounding box center [779, 399] width 54 height 21
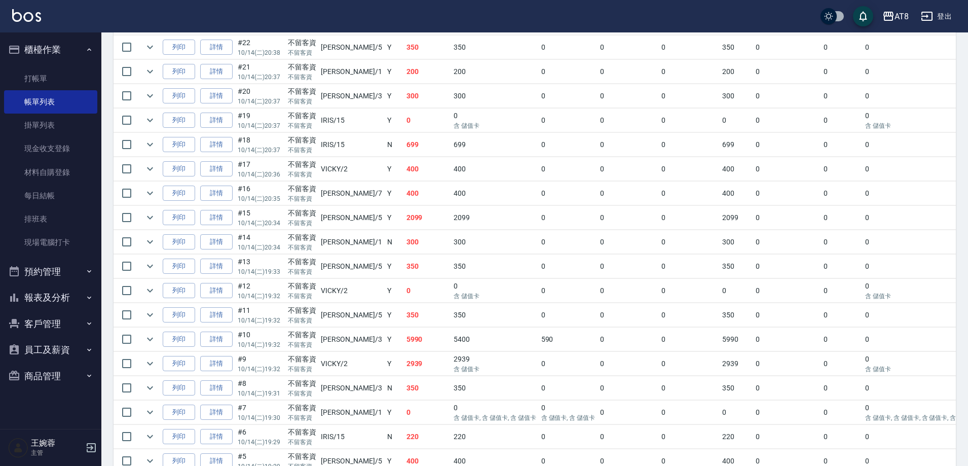
scroll to position [441, 0]
click at [220, 346] on link "詳情" at bounding box center [216, 338] width 32 height 16
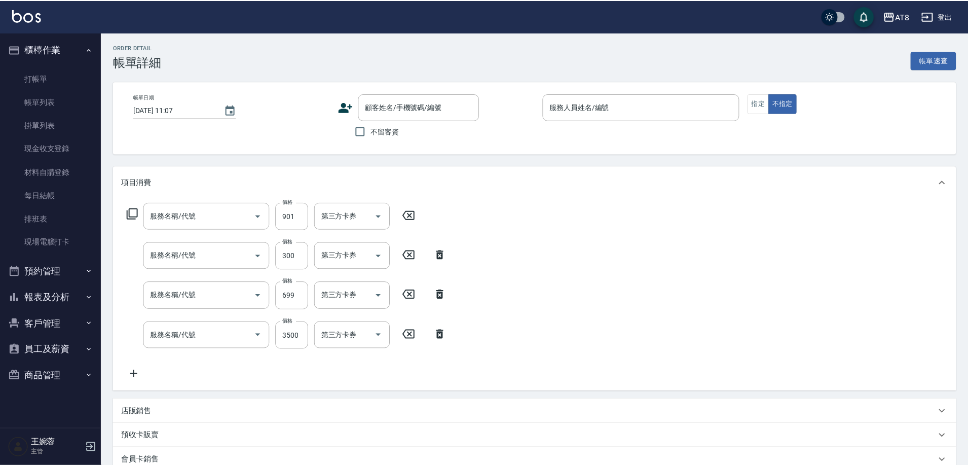
type input "2025/10/14 19:32"
checkbox input "true"
type input "RACHEL-3"
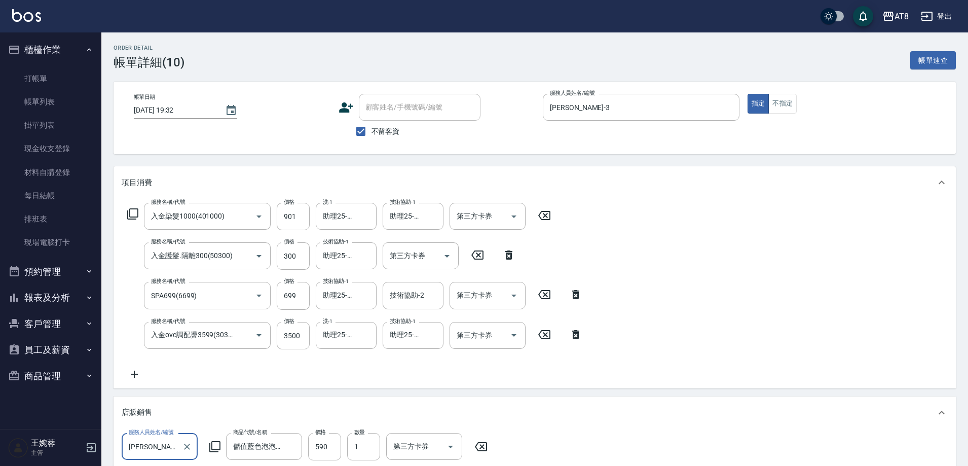
type input "入金染髮1000(401000)"
type input "入金護髮.隔離300(50300)"
type input "SPA699(6699)"
type input "入金ovc調配燙3599(303599)"
click at [366, 216] on icon "Clear" at bounding box center [366, 216] width 10 height 10
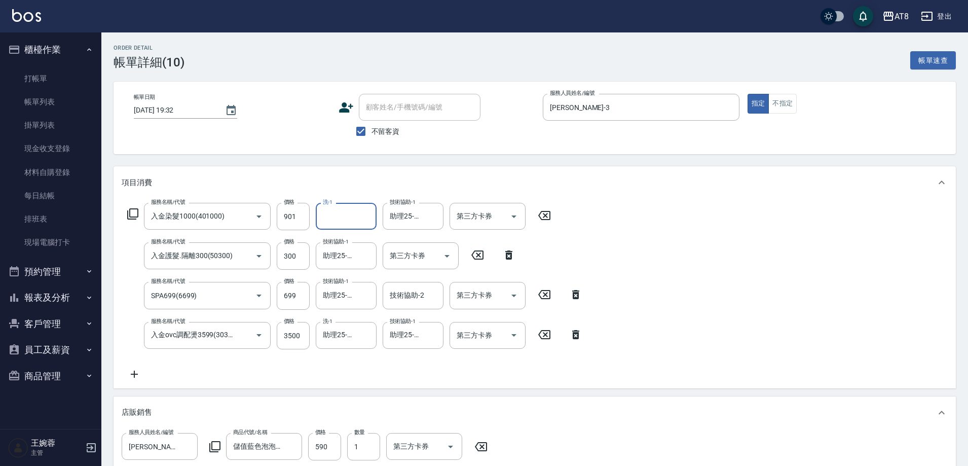
click at [654, 262] on div "服務名稱/代號 入金染髮1000(401000) 服務名稱/代號 價格 901 價格 洗-1 洗-1 技術協助-1 助理25-25 技術協助-1 第三方卡券 …" at bounding box center [534, 293] width 842 height 189
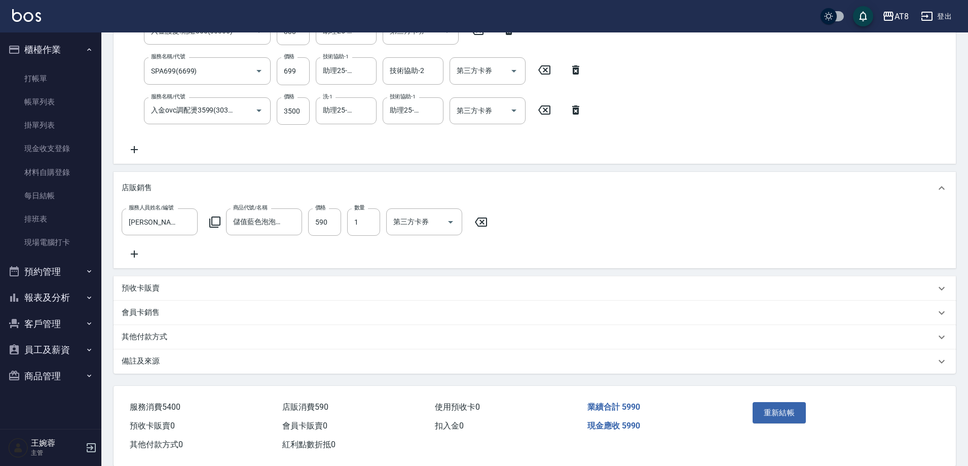
scroll to position [230, 0]
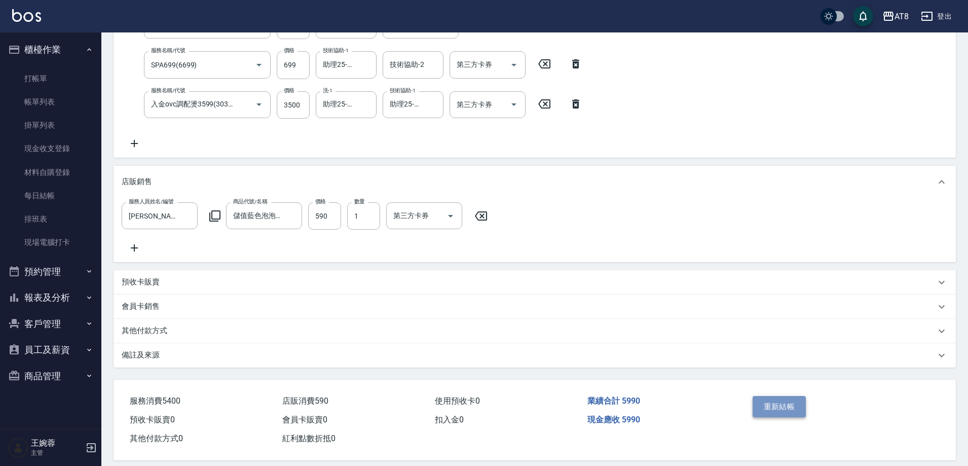
drag, startPoint x: 970, startPoint y: 264, endPoint x: 764, endPoint y: 433, distance: 266.7
click at [764, 417] on button "重新結帳" at bounding box center [779, 406] width 54 height 21
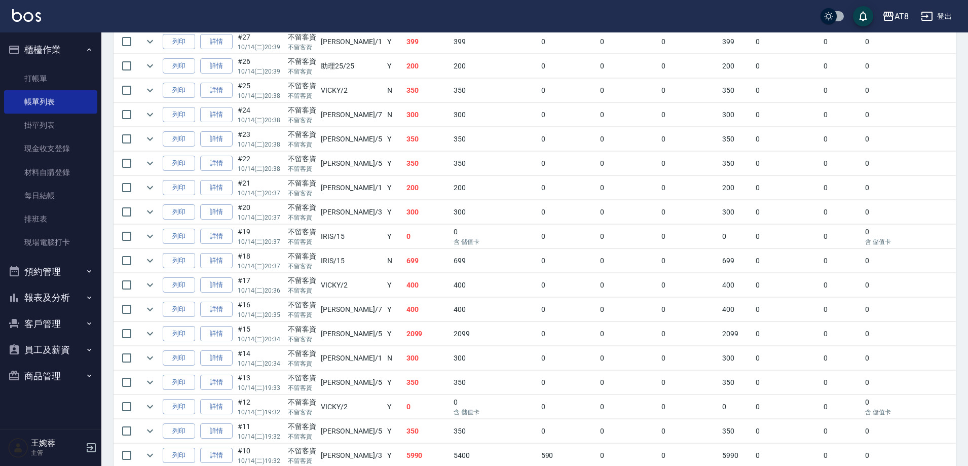
scroll to position [327, 0]
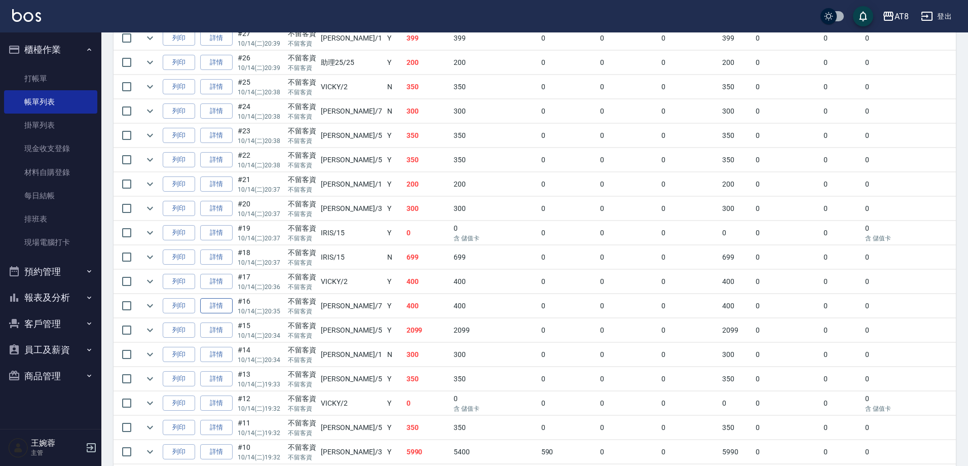
click at [214, 314] on link "詳情" at bounding box center [216, 306] width 32 height 16
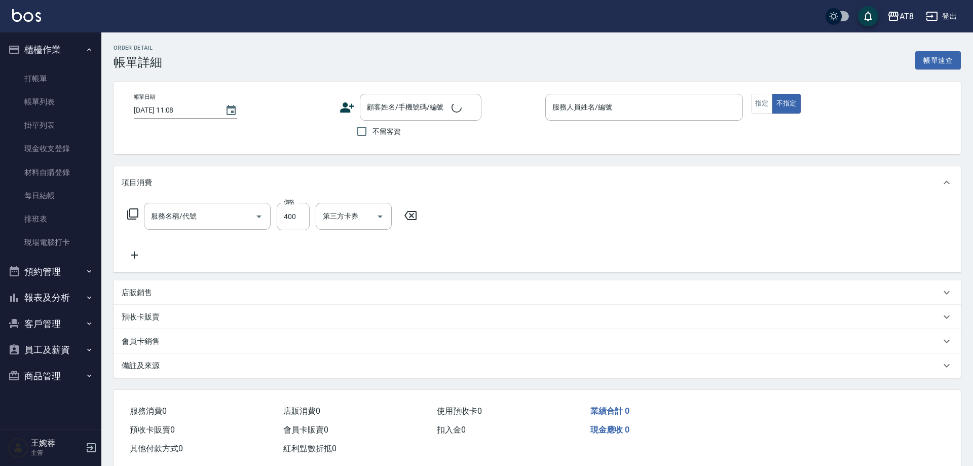
type input "2025/10/14 20:35"
checkbox input "true"
type input "NINA-7"
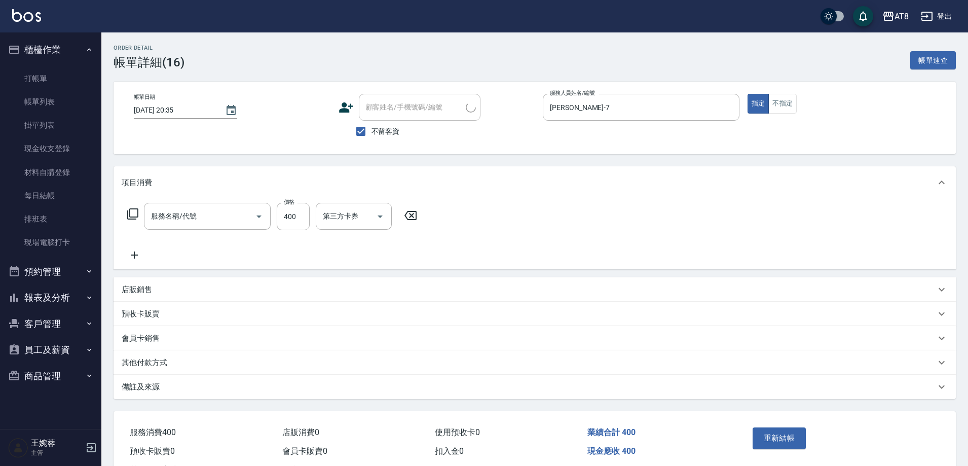
type input "入金洗剪400(2400)"
click at [457, 210] on div "第三方卡券" at bounding box center [420, 216] width 76 height 27
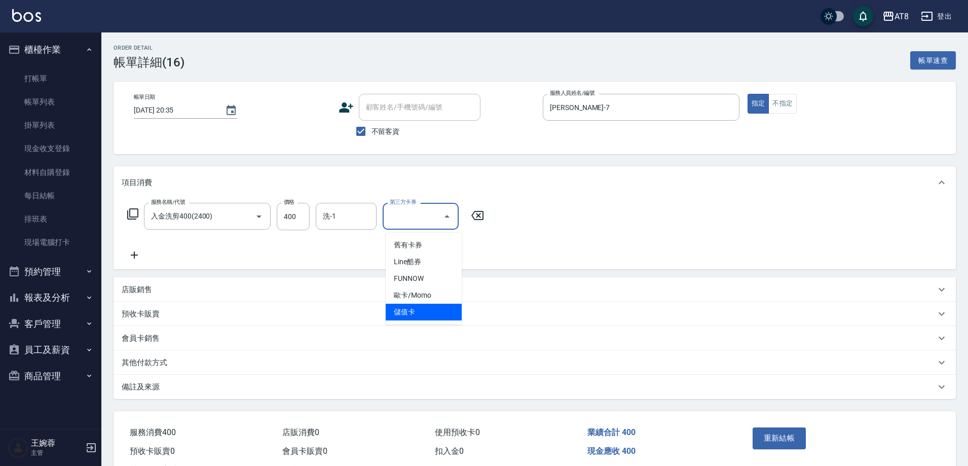
click at [439, 310] on span "儲值卡" at bounding box center [423, 311] width 76 height 17
type input "儲值卡"
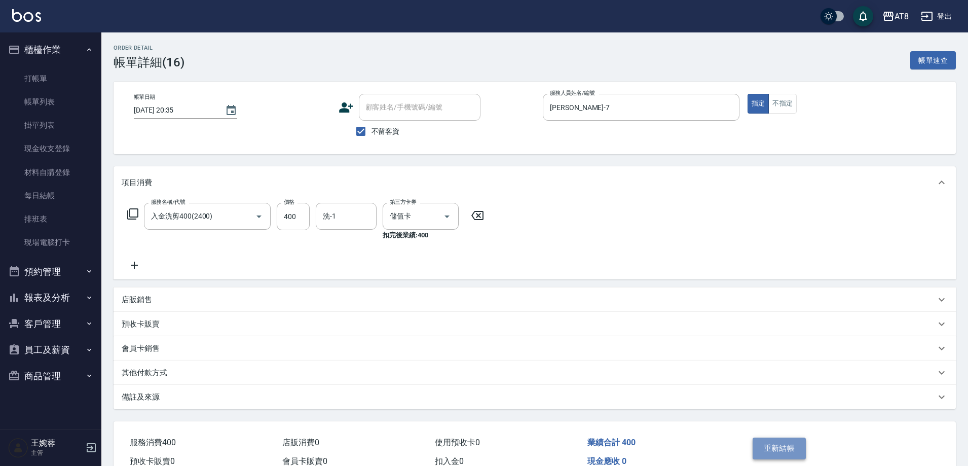
click at [780, 452] on button "重新結帳" at bounding box center [779, 447] width 54 height 21
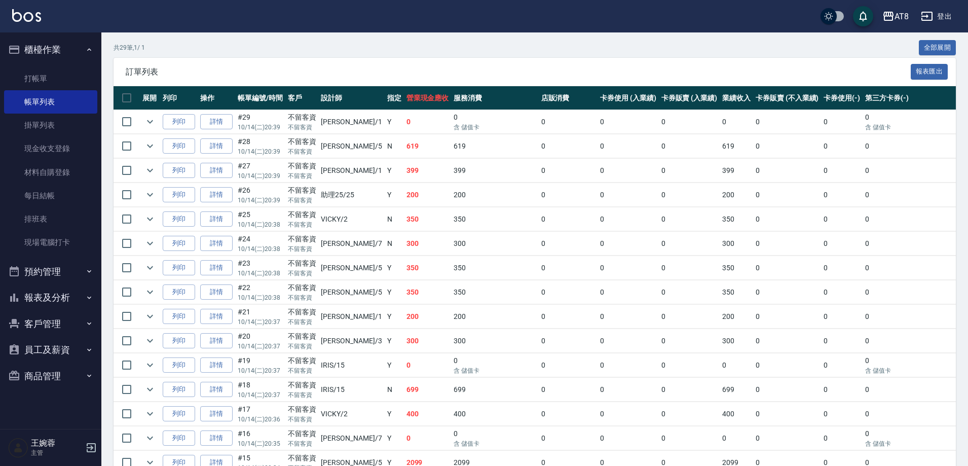
scroll to position [197, 0]
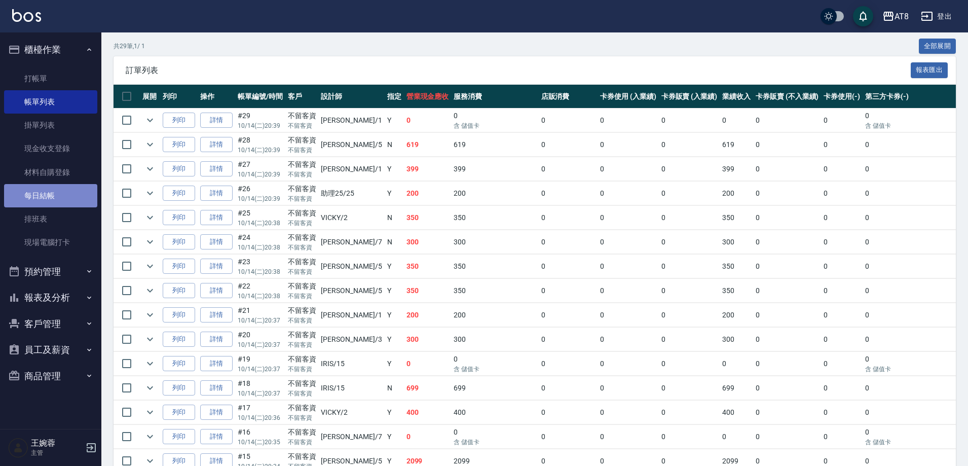
click at [46, 189] on link "每日結帳" at bounding box center [50, 195] width 93 height 23
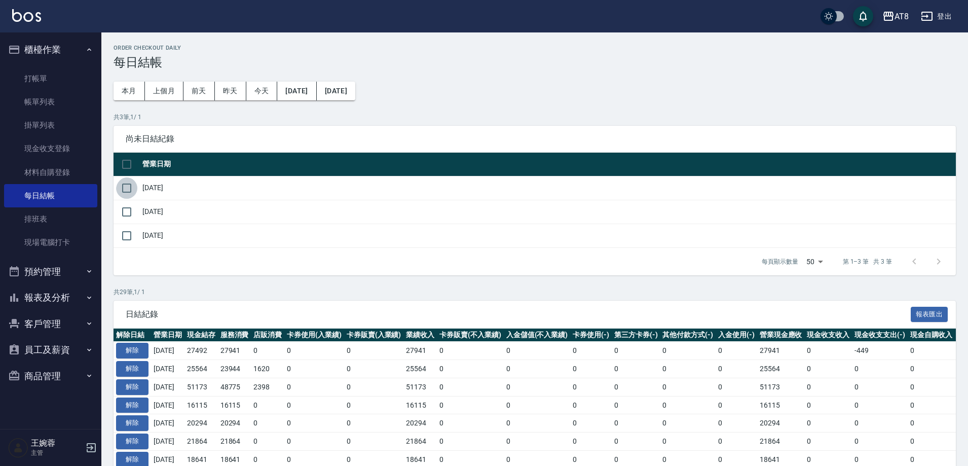
click at [122, 193] on input "checkbox" at bounding box center [126, 187] width 21 height 21
checkbox input "true"
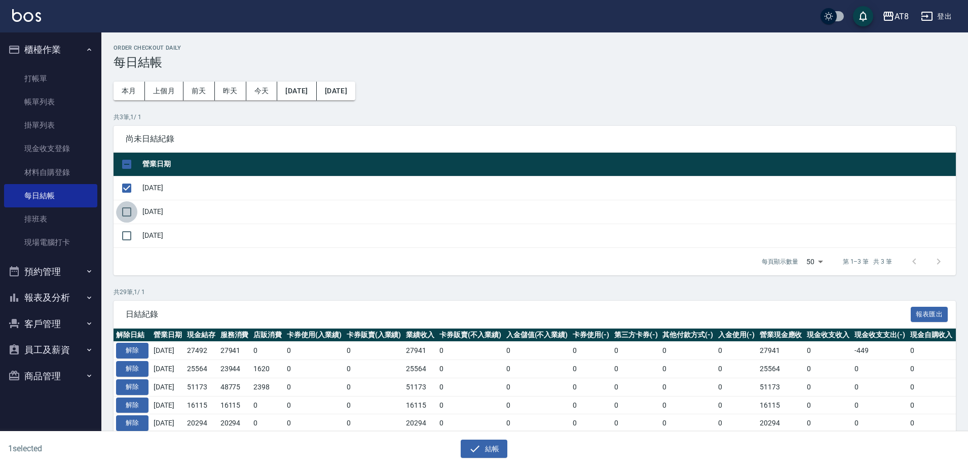
click at [136, 220] on input "checkbox" at bounding box center [126, 211] width 21 height 21
checkbox input "true"
click at [500, 452] on button "結帳" at bounding box center [483, 448] width 47 height 19
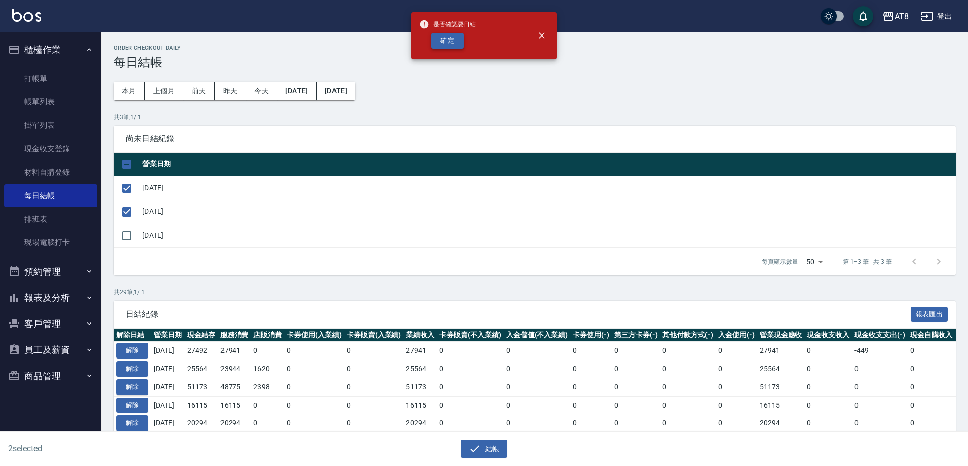
click at [438, 44] on button "確定" at bounding box center [447, 41] width 32 height 16
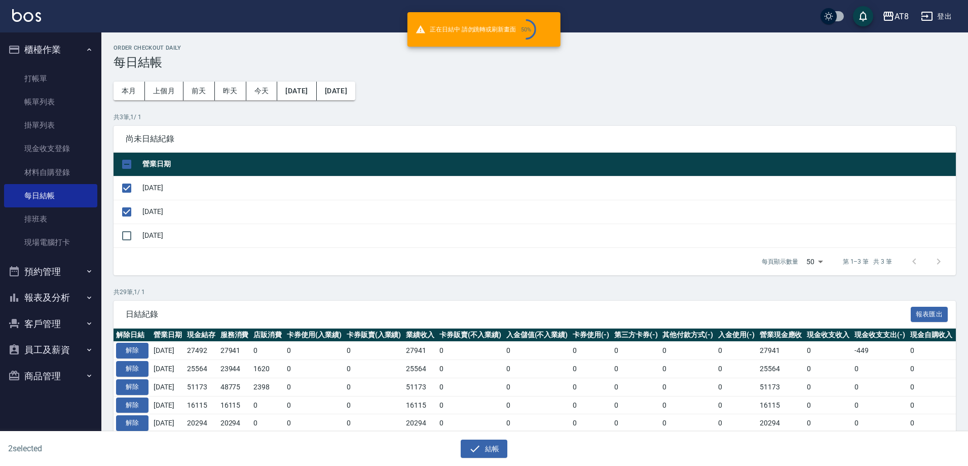
checkbox input "false"
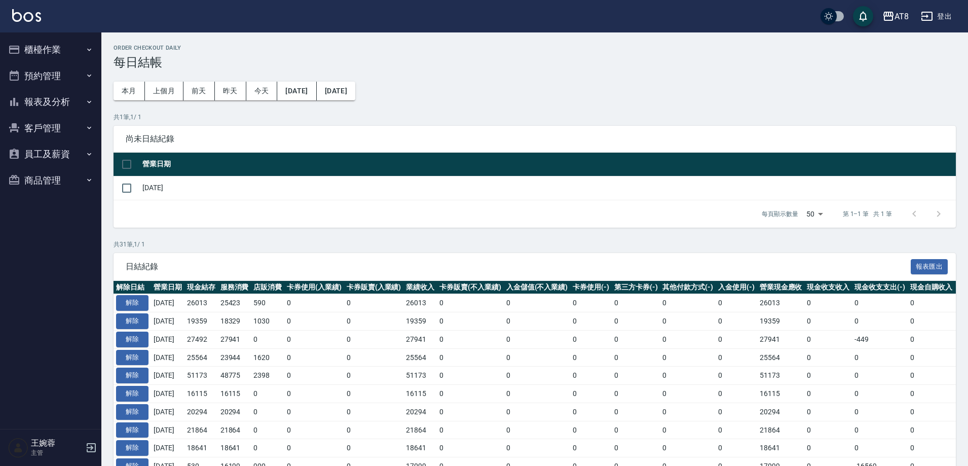
click at [49, 101] on button "報表及分析" at bounding box center [50, 102] width 93 height 26
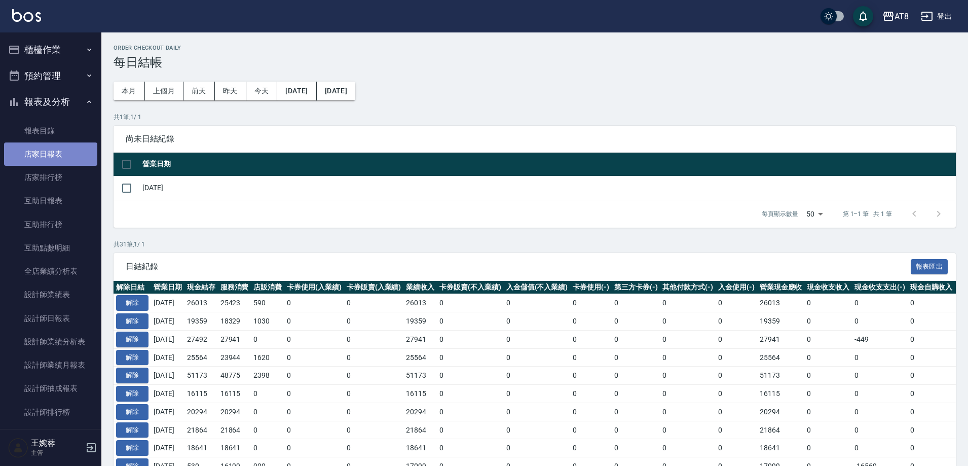
click at [50, 153] on link "店家日報表" at bounding box center [50, 153] width 93 height 23
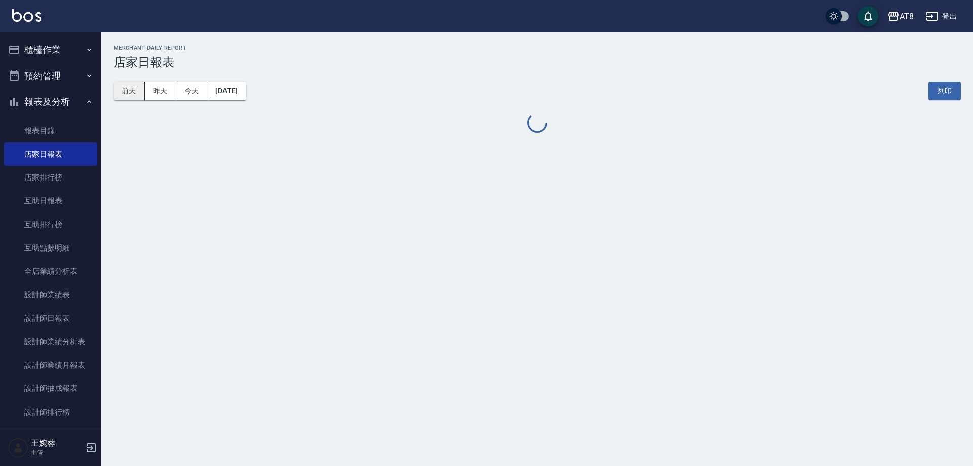
click at [127, 91] on button "前天" at bounding box center [128, 91] width 31 height 19
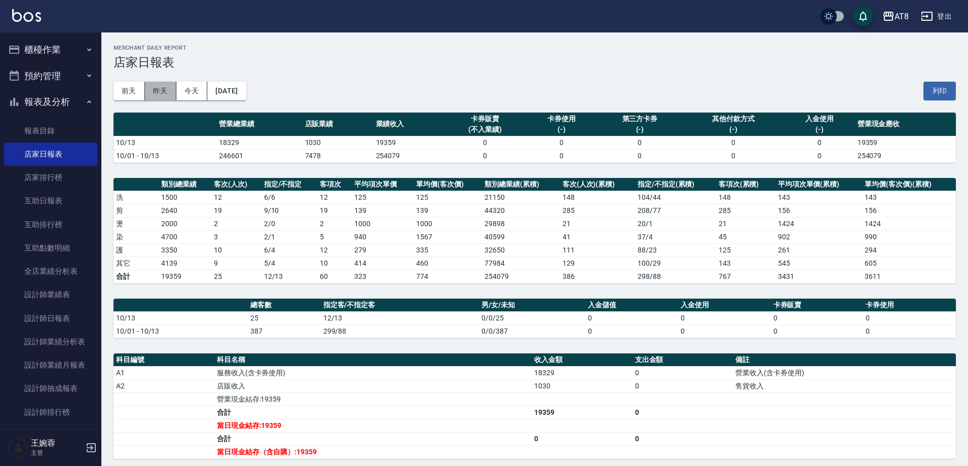
click at [161, 96] on button "昨天" at bounding box center [160, 91] width 31 height 19
click at [122, 85] on button "前天" at bounding box center [128, 91] width 31 height 19
click at [127, 94] on button "前天" at bounding box center [128, 91] width 31 height 19
click at [169, 89] on button "昨天" at bounding box center [160, 91] width 31 height 19
click at [120, 88] on button "前天" at bounding box center [128, 91] width 31 height 19
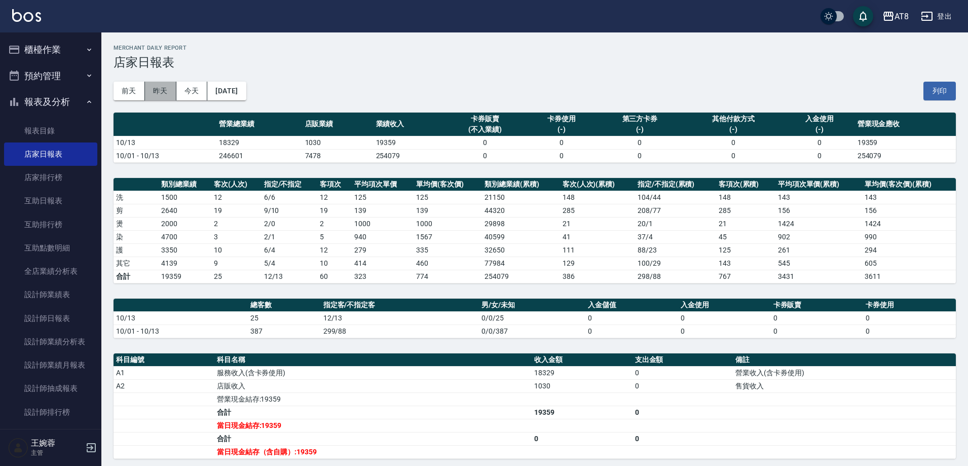
click at [154, 91] on button "昨天" at bounding box center [160, 91] width 31 height 19
click at [58, 272] on link "全店業績分析表" at bounding box center [50, 270] width 93 height 23
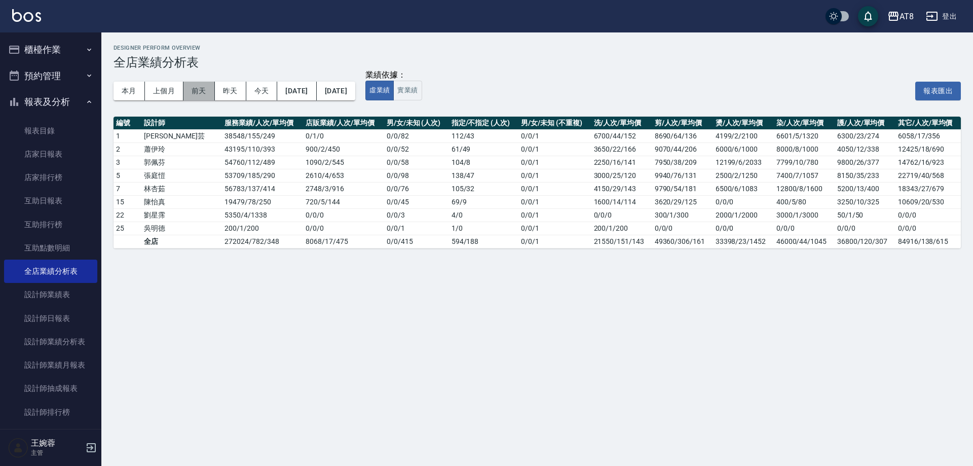
click at [202, 96] on button "前天" at bounding box center [198, 91] width 31 height 19
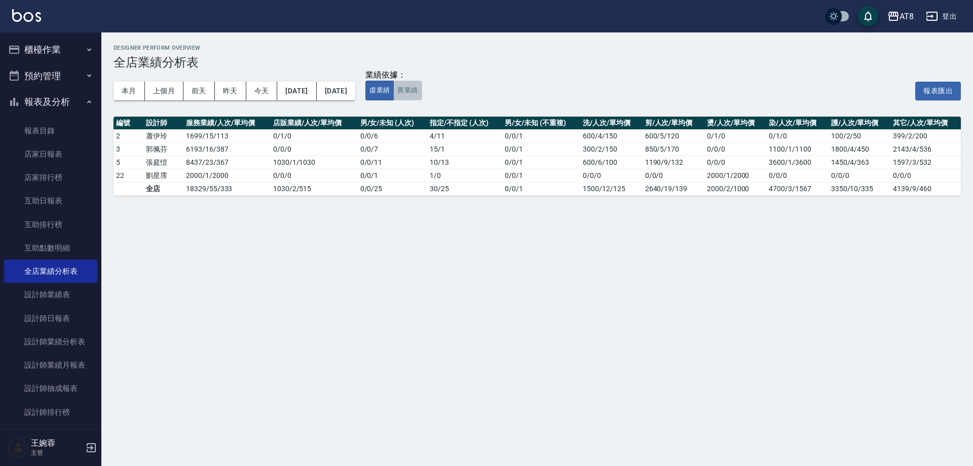
click at [421, 93] on button "實業績" at bounding box center [407, 91] width 28 height 20
click at [234, 95] on button "昨天" at bounding box center [230, 91] width 31 height 19
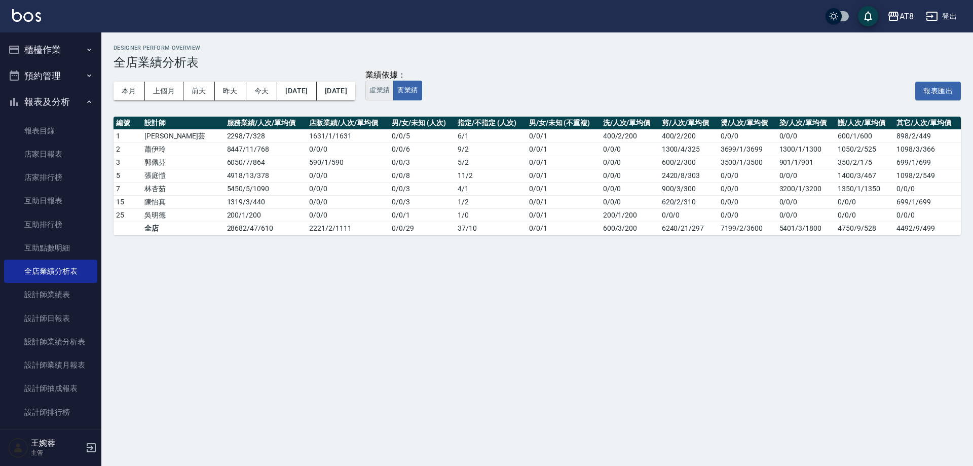
click at [394, 99] on button "虛業績" at bounding box center [379, 91] width 28 height 20
click at [421, 87] on button "實業績" at bounding box center [407, 91] width 28 height 20
click at [24, 13] on img at bounding box center [26, 15] width 29 height 13
